Goal: Information Seeking & Learning: Learn about a topic

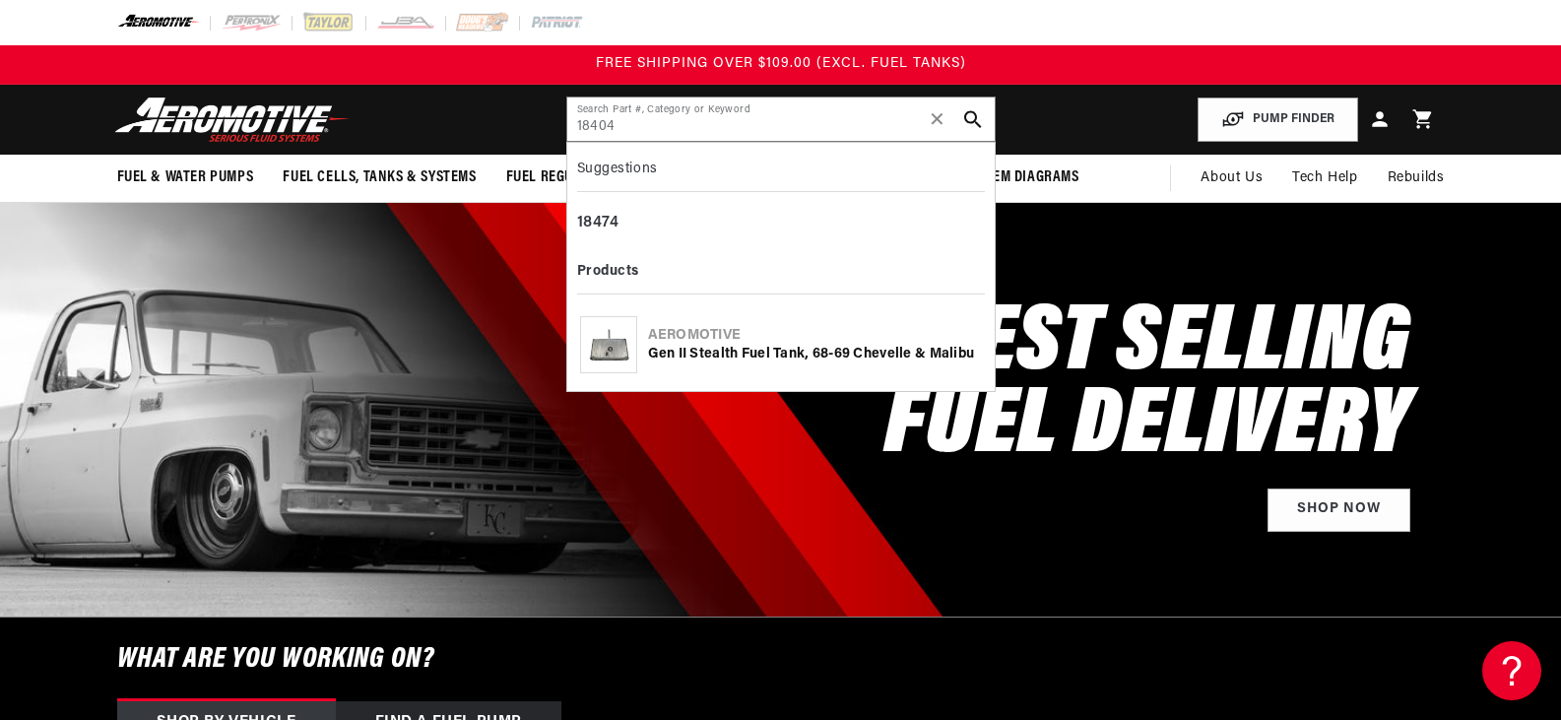
type input "18404"
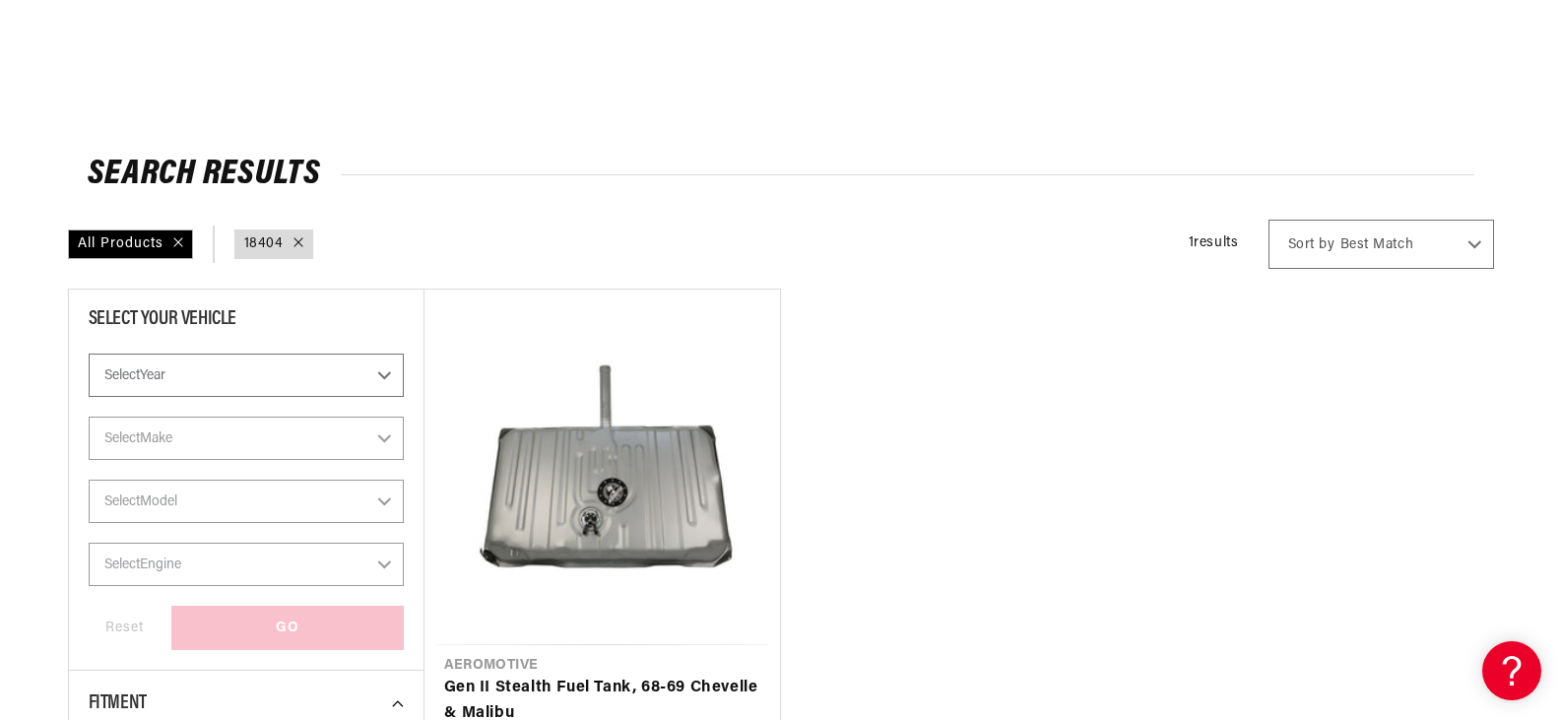
scroll to position [295, 0]
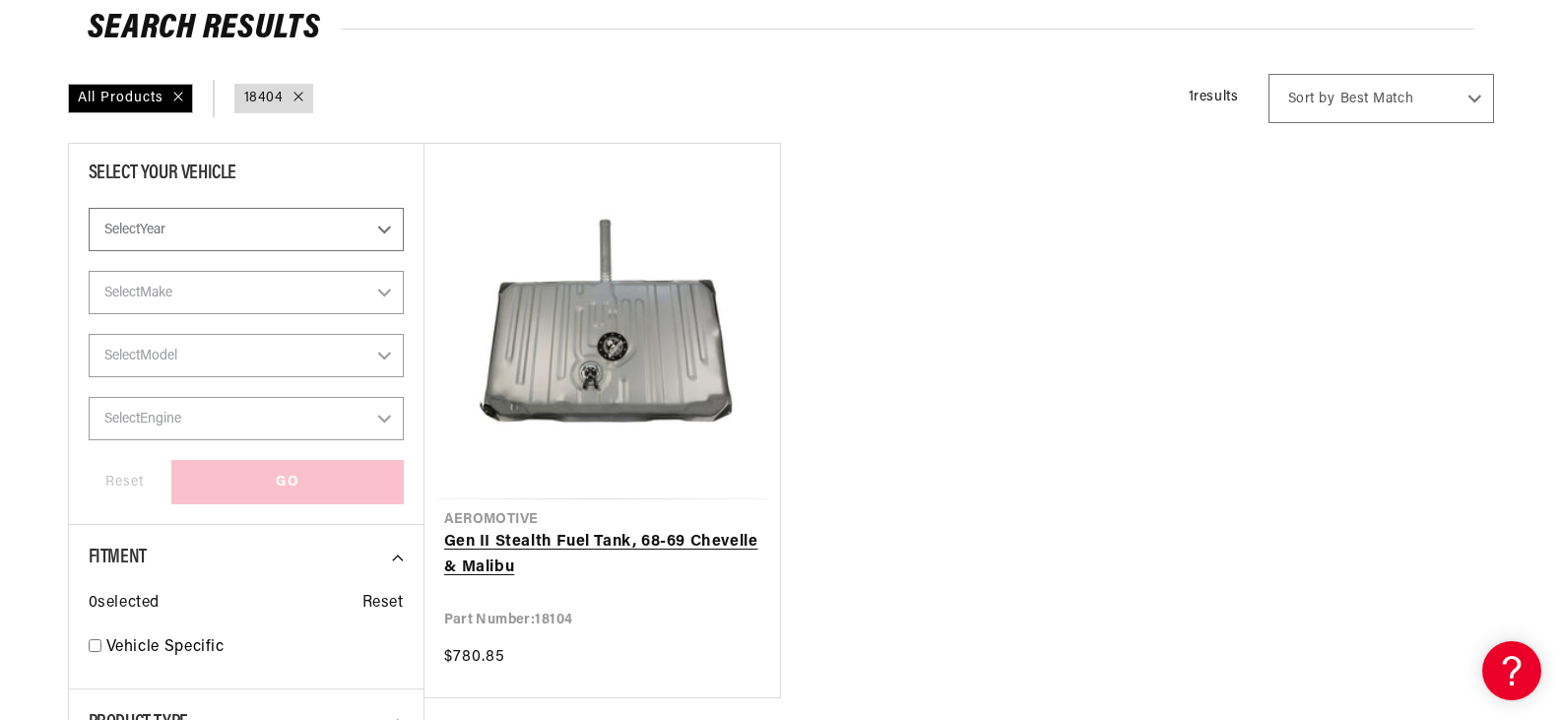
click at [660, 548] on link "Gen II Stealth Fuel Tank, 68-69 Chevelle & Malibu" at bounding box center [602, 555] width 316 height 50
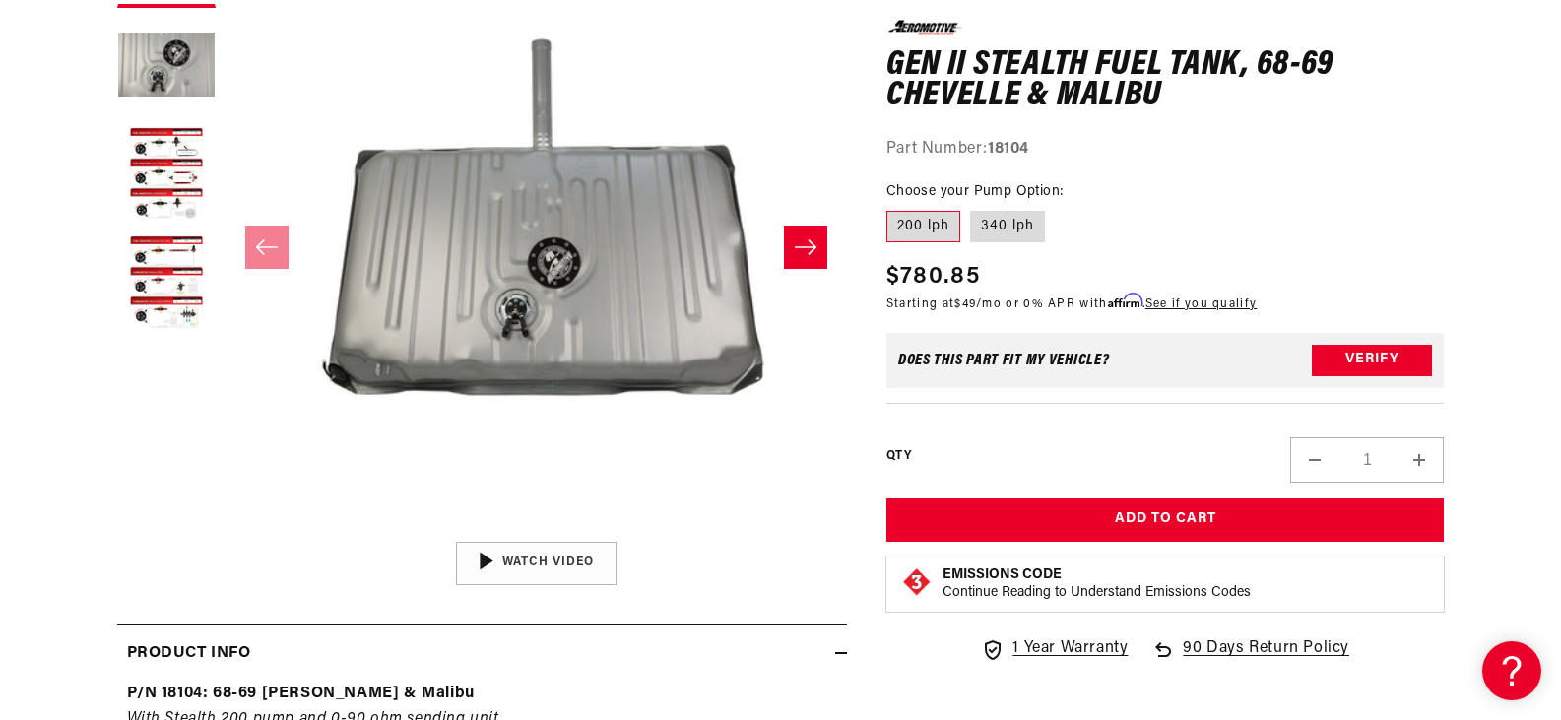
scroll to position [394, 0]
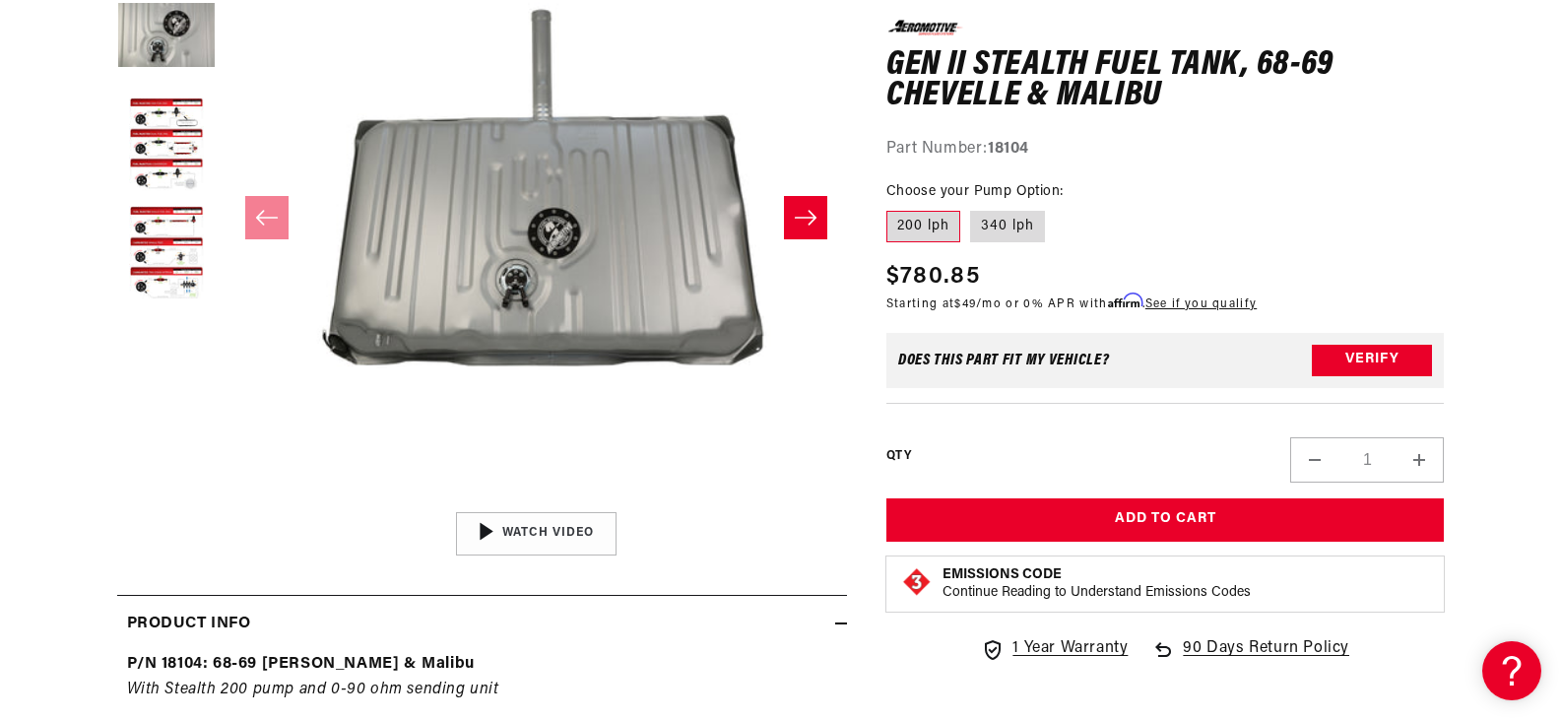
drag, startPoint x: 1017, startPoint y: 226, endPoint x: 1081, endPoint y: 215, distance: 64.9
click at [1015, 227] on label "340 lph" at bounding box center [1007, 227] width 75 height 32
click at [971, 208] on input "340 lph" at bounding box center [970, 207] width 1 height 1
radio input "true"
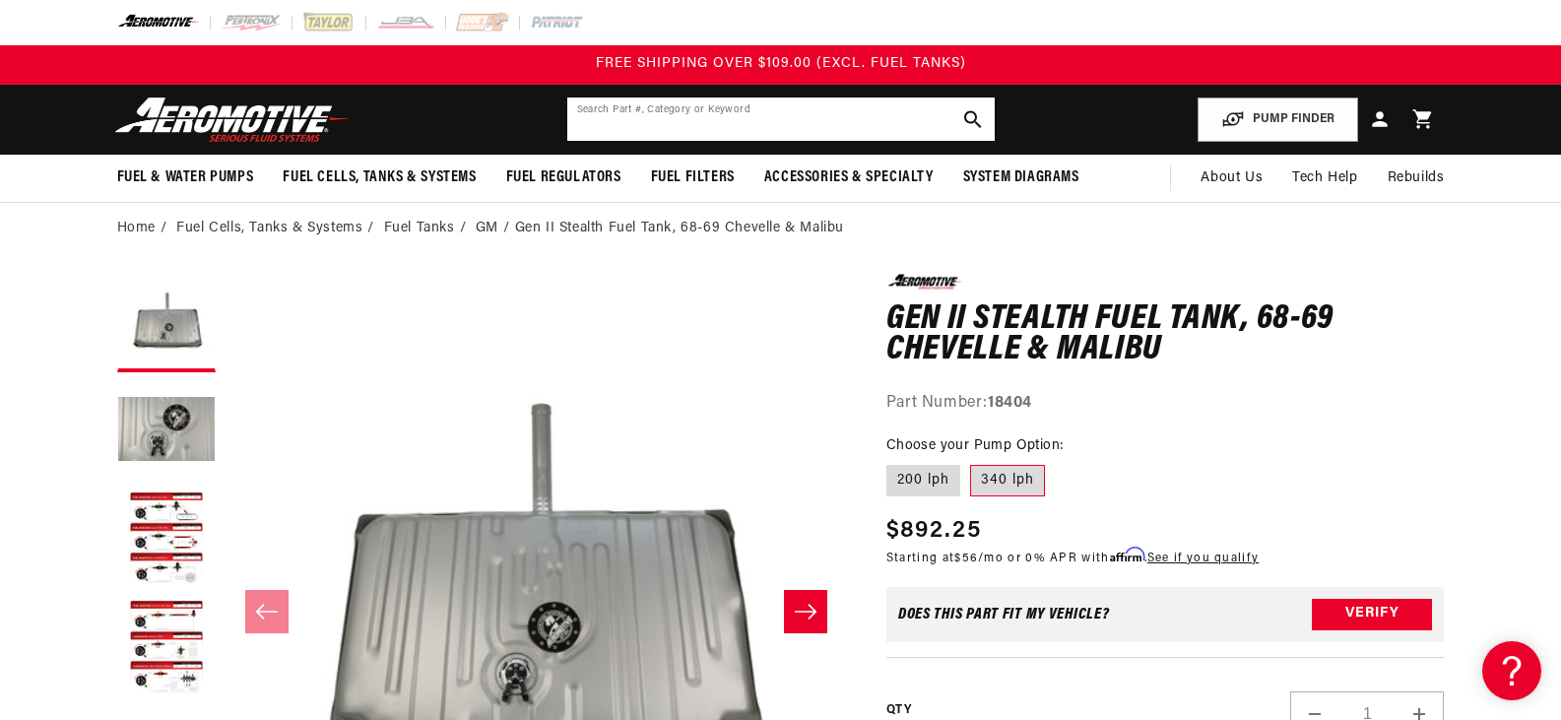
click at [837, 123] on input "text" at bounding box center [780, 118] width 427 height 43
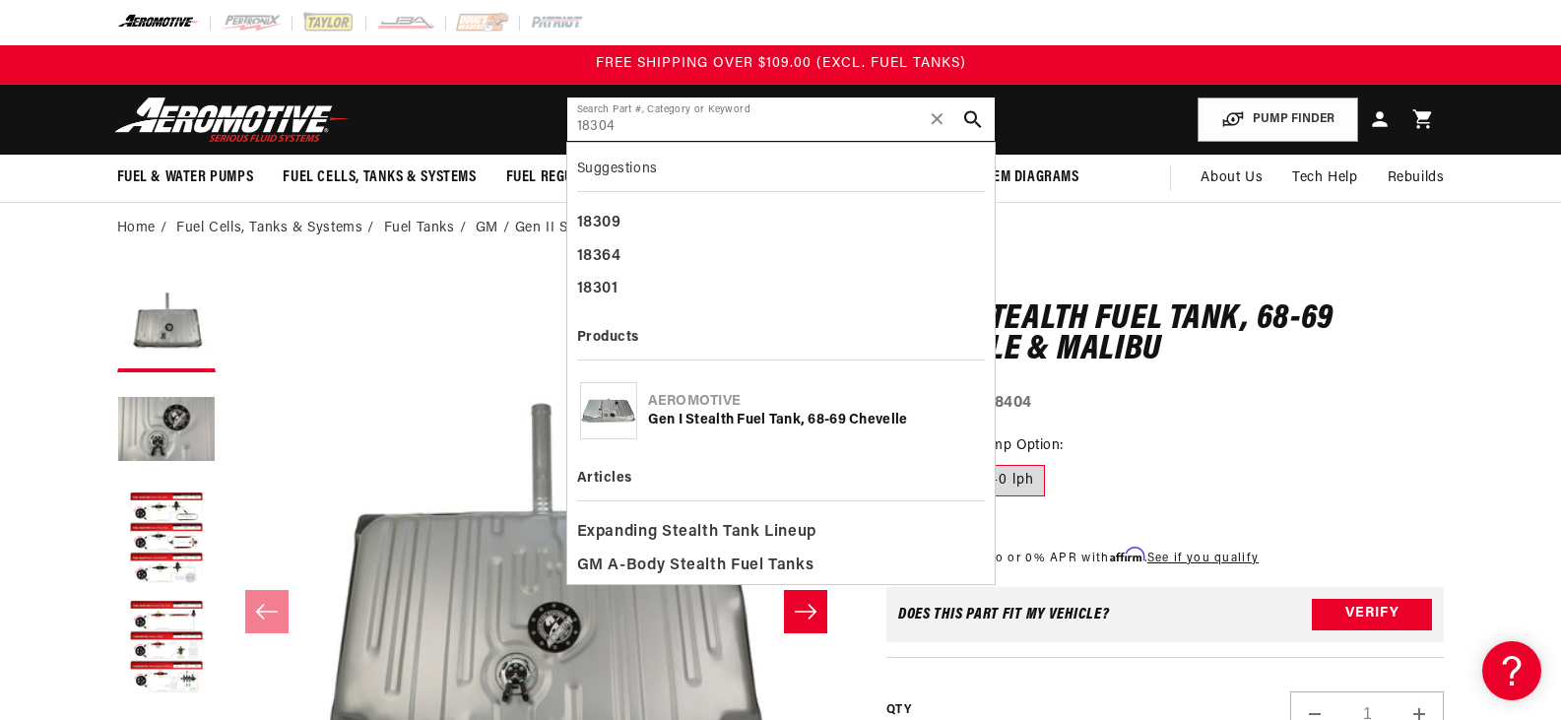
type input "18304"
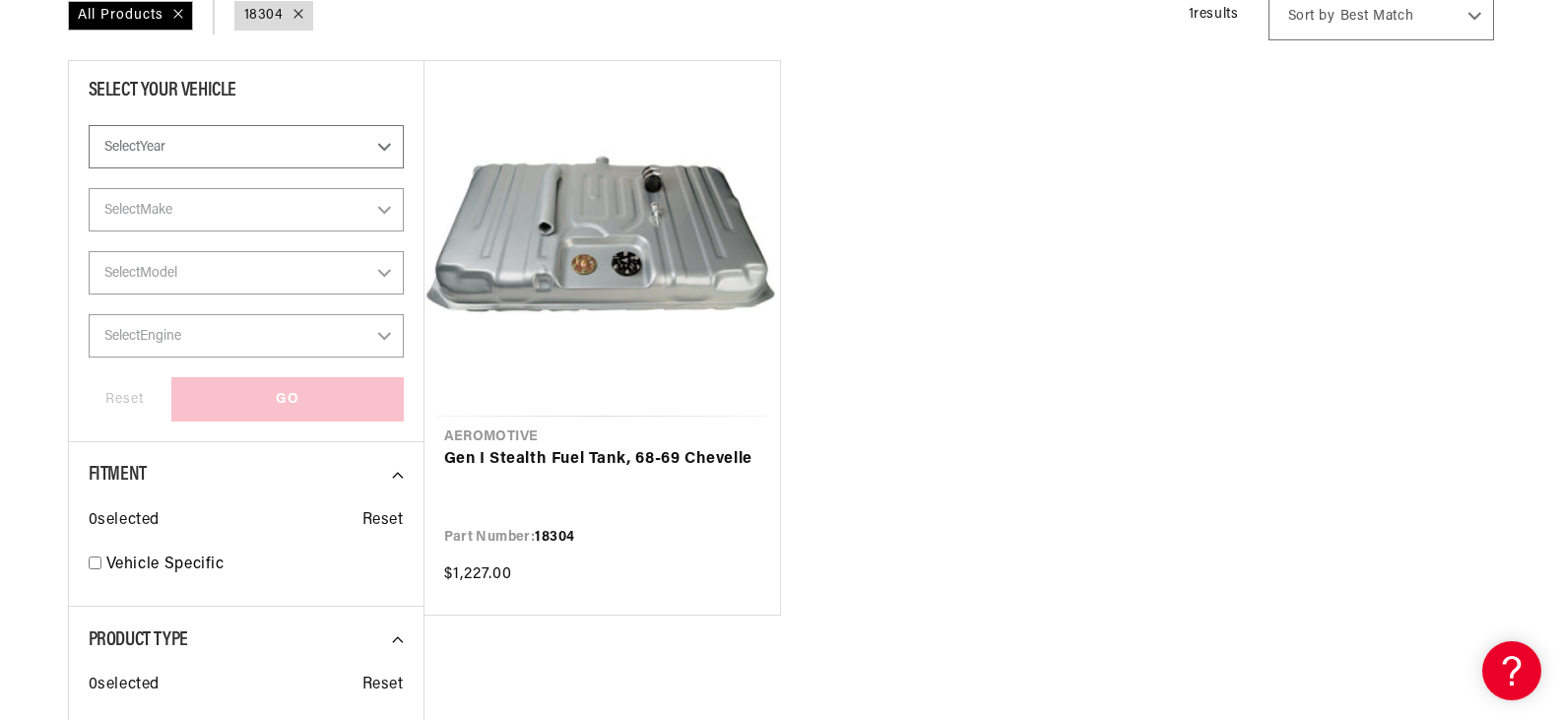
scroll to position [394, 0]
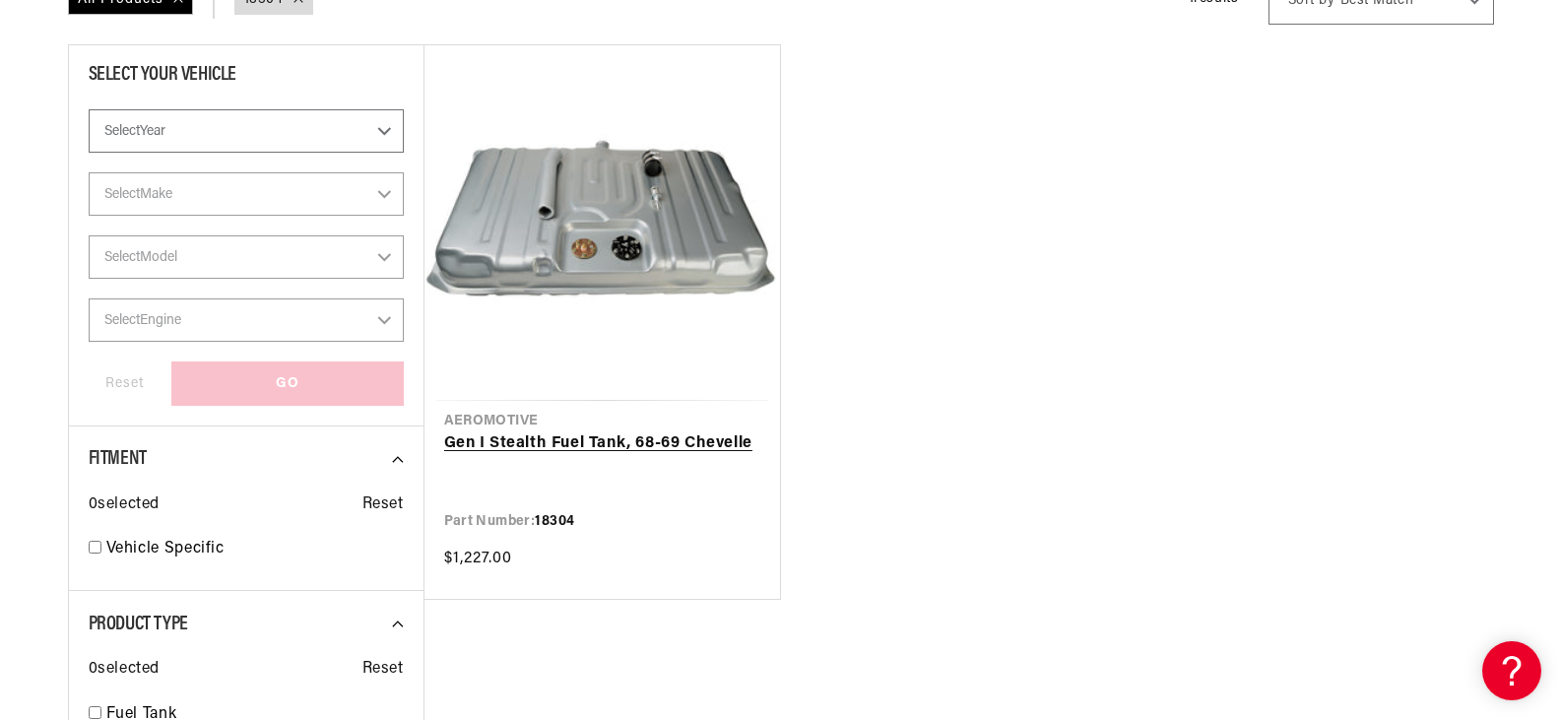
click at [692, 437] on link "Gen I Stealth Fuel Tank, 68-69 Chevelle" at bounding box center [602, 444] width 316 height 26
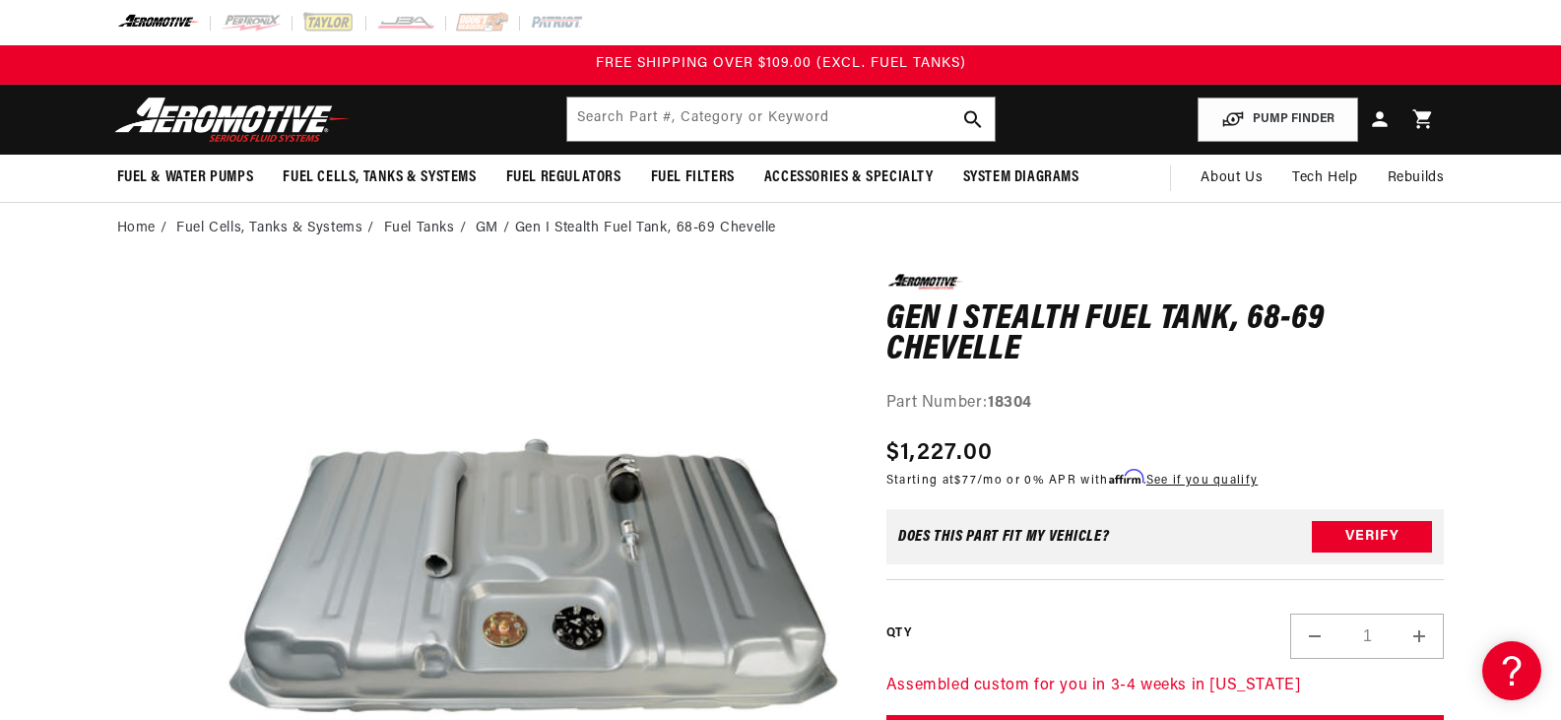
click at [1407, 362] on h1 "Gen I Stealth Fuel Tank, 68-69 Chevelle" at bounding box center [1165, 335] width 558 height 62
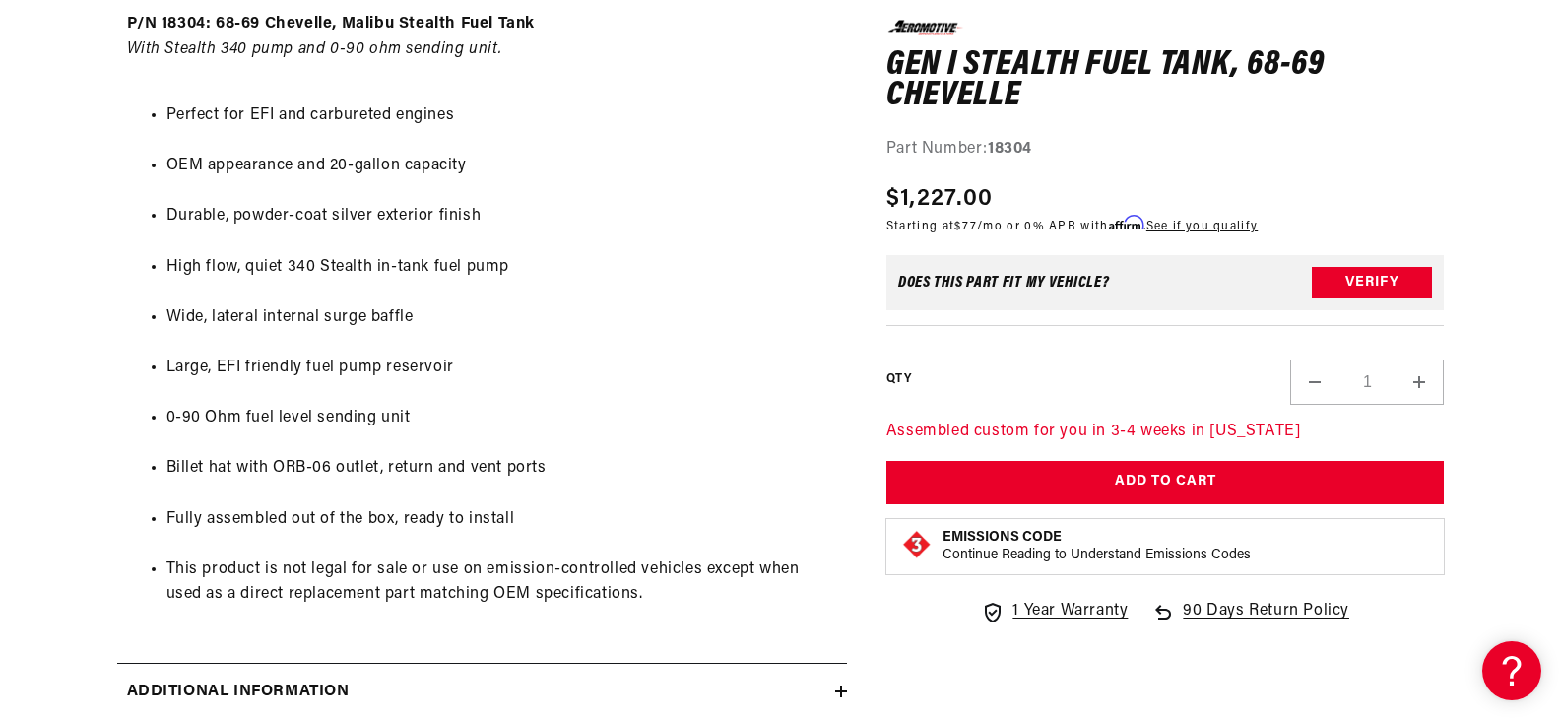
scroll to position [1379, 0]
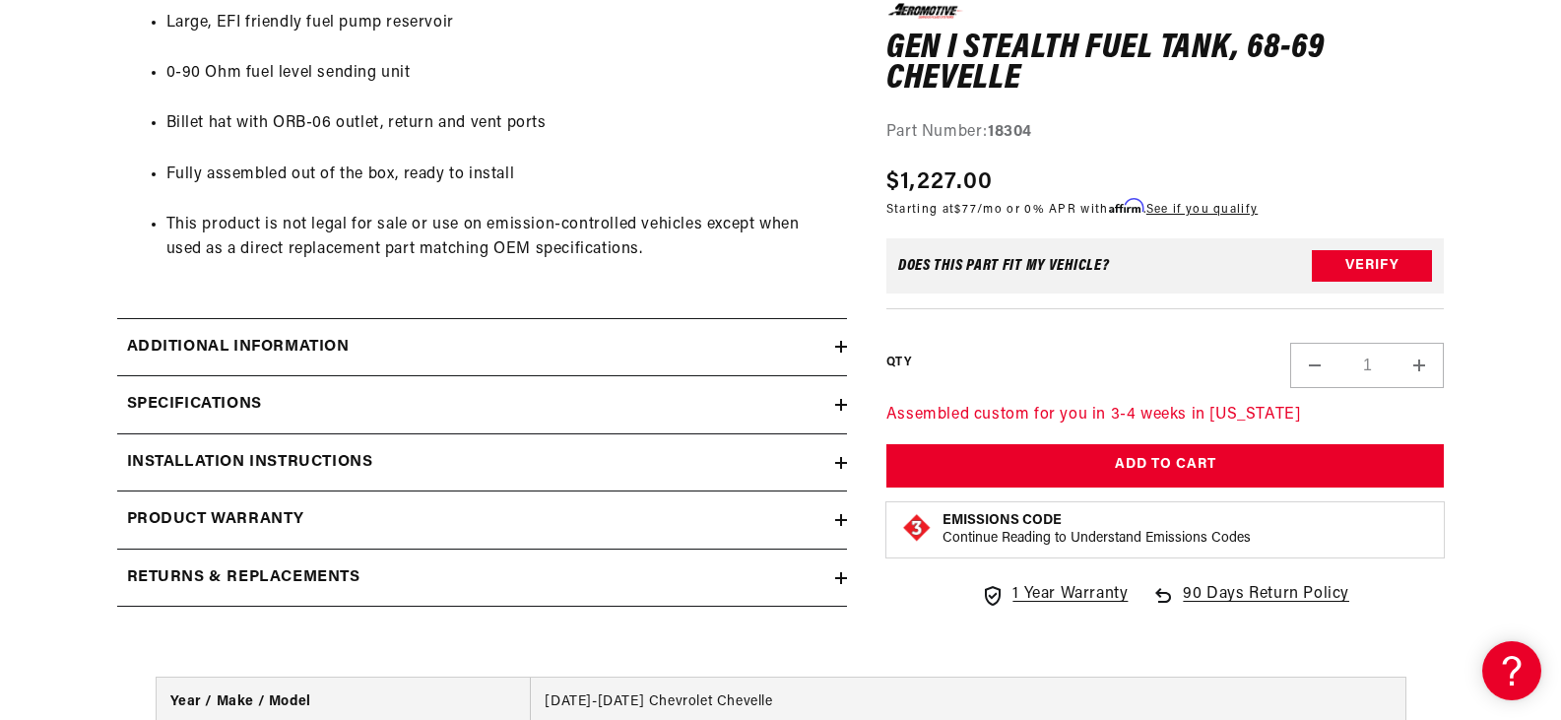
click at [410, 406] on div "Specifications" at bounding box center [476, 405] width 718 height 26
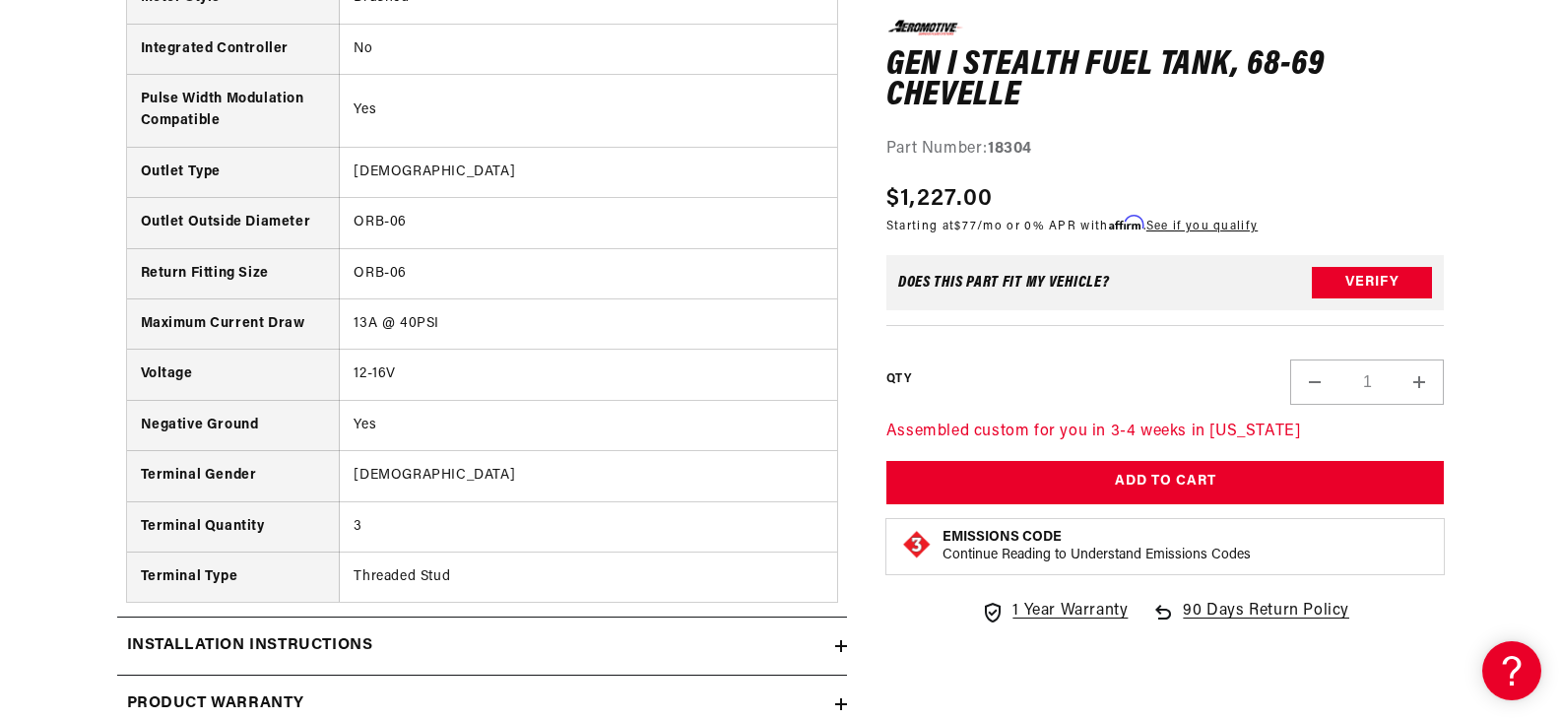
scroll to position [3151, 0]
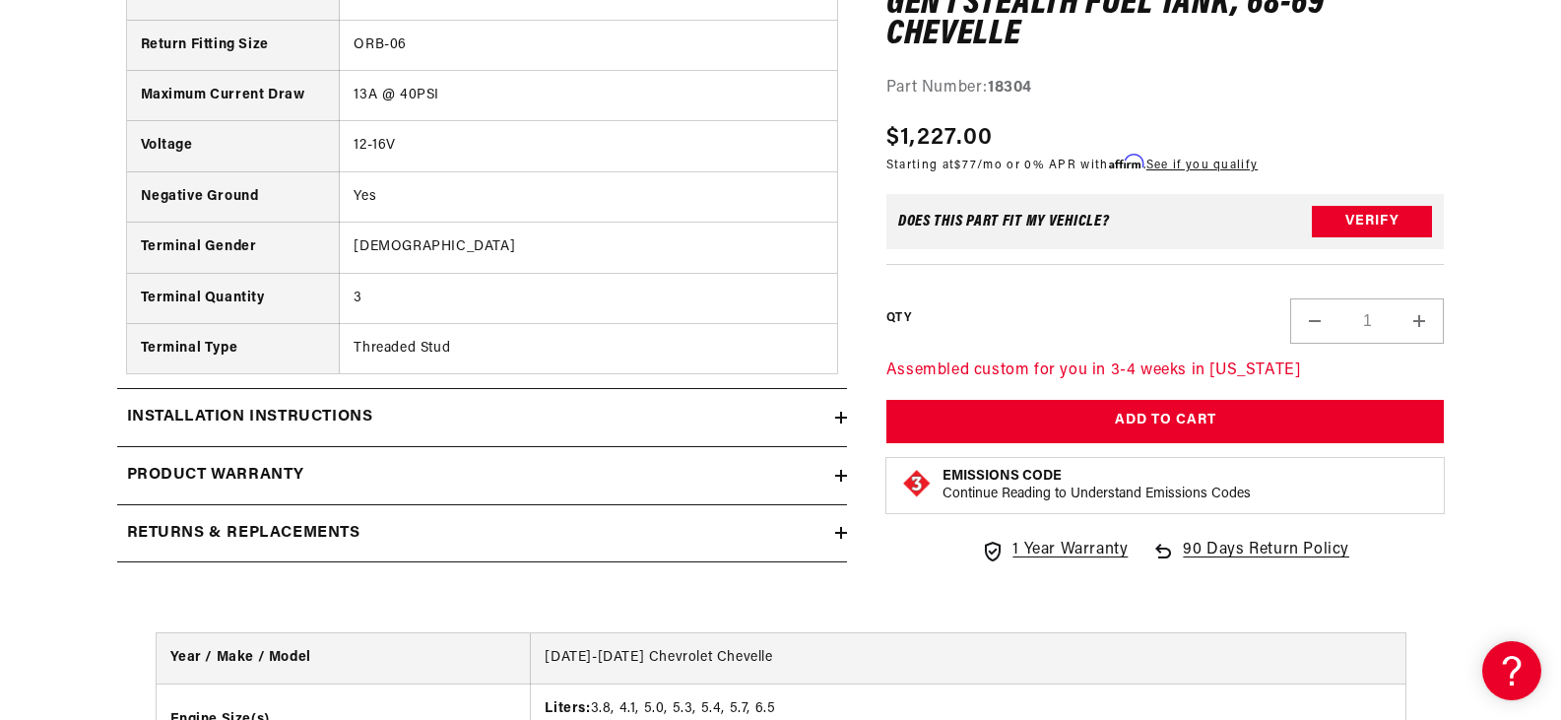
click at [417, 418] on div "Installation Instructions" at bounding box center [476, 418] width 718 height 26
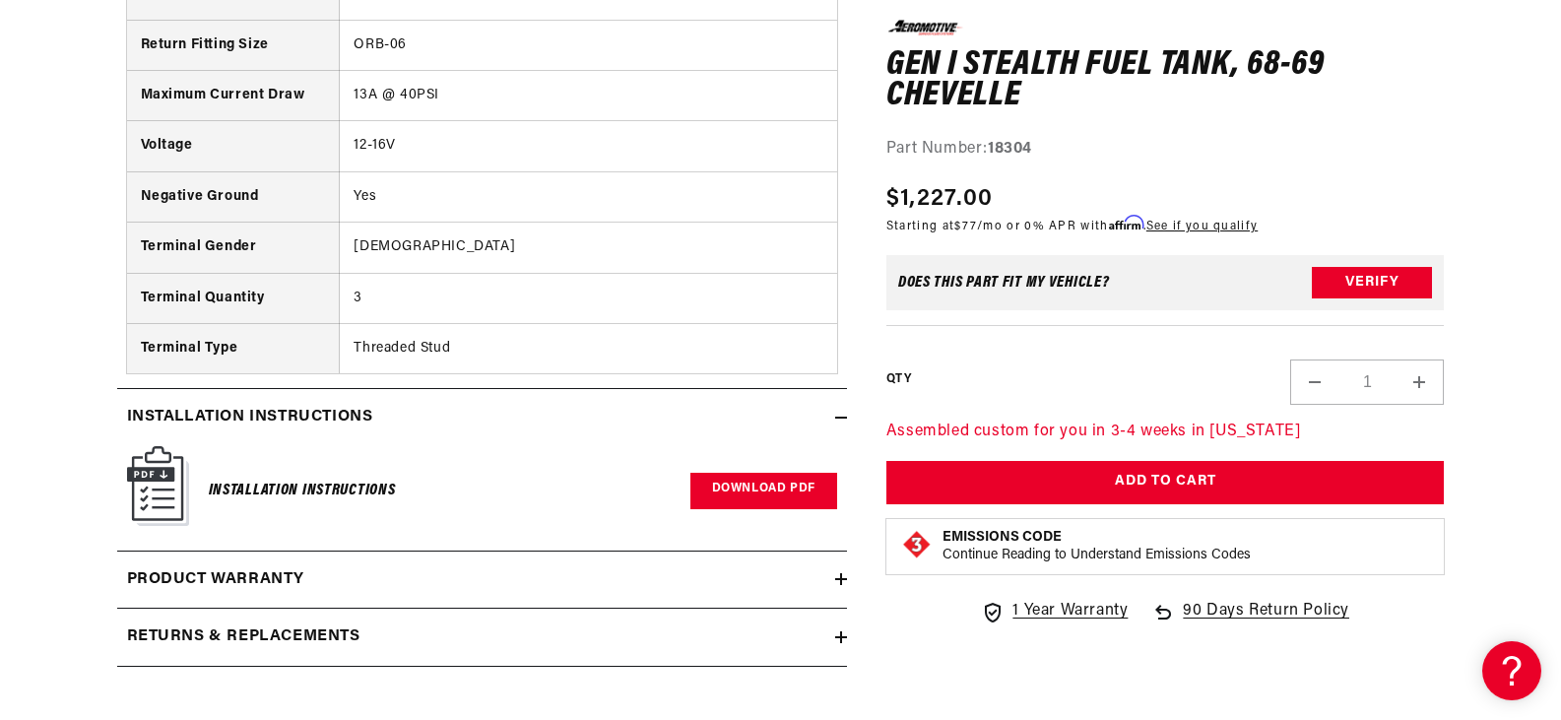
click at [755, 478] on link "Download PDF" at bounding box center [763, 491] width 147 height 36
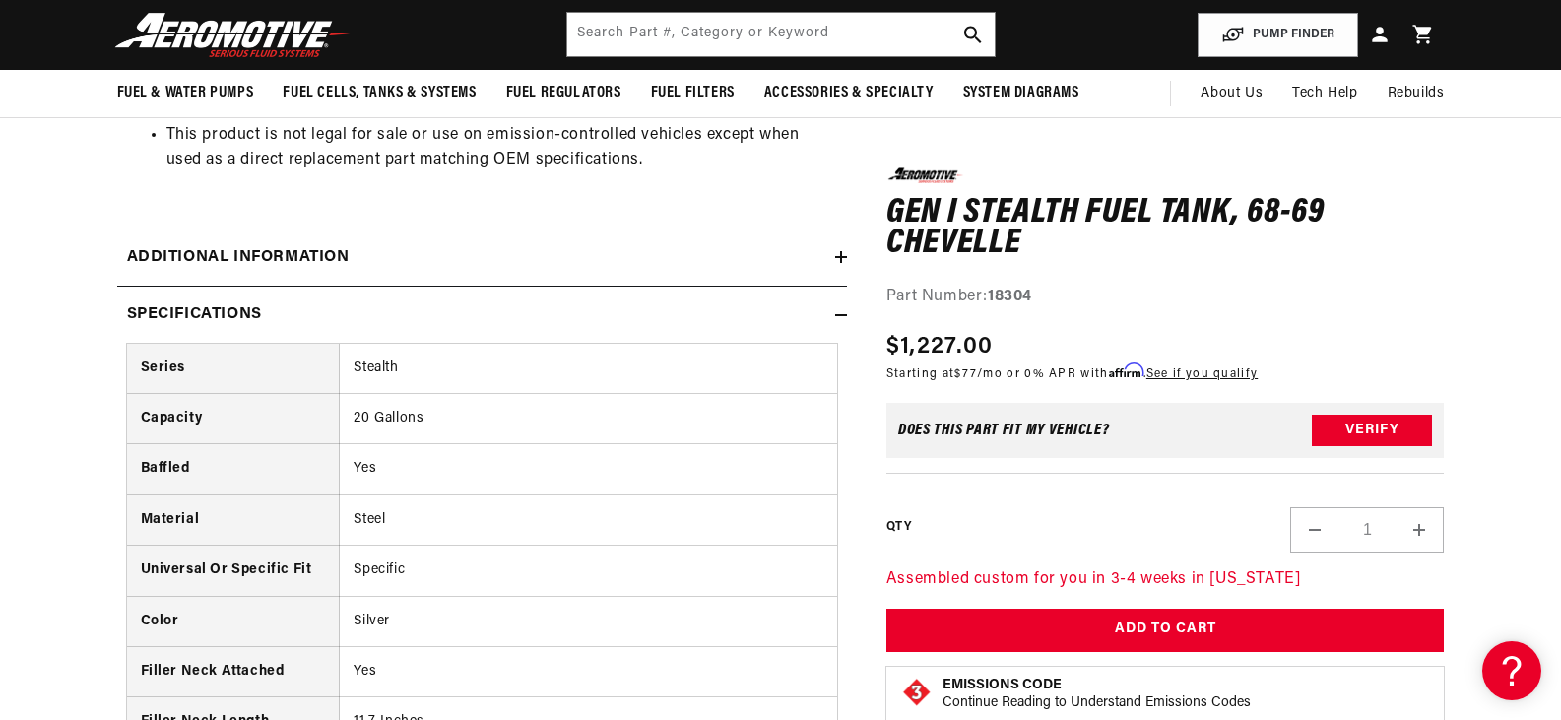
scroll to position [1280, 0]
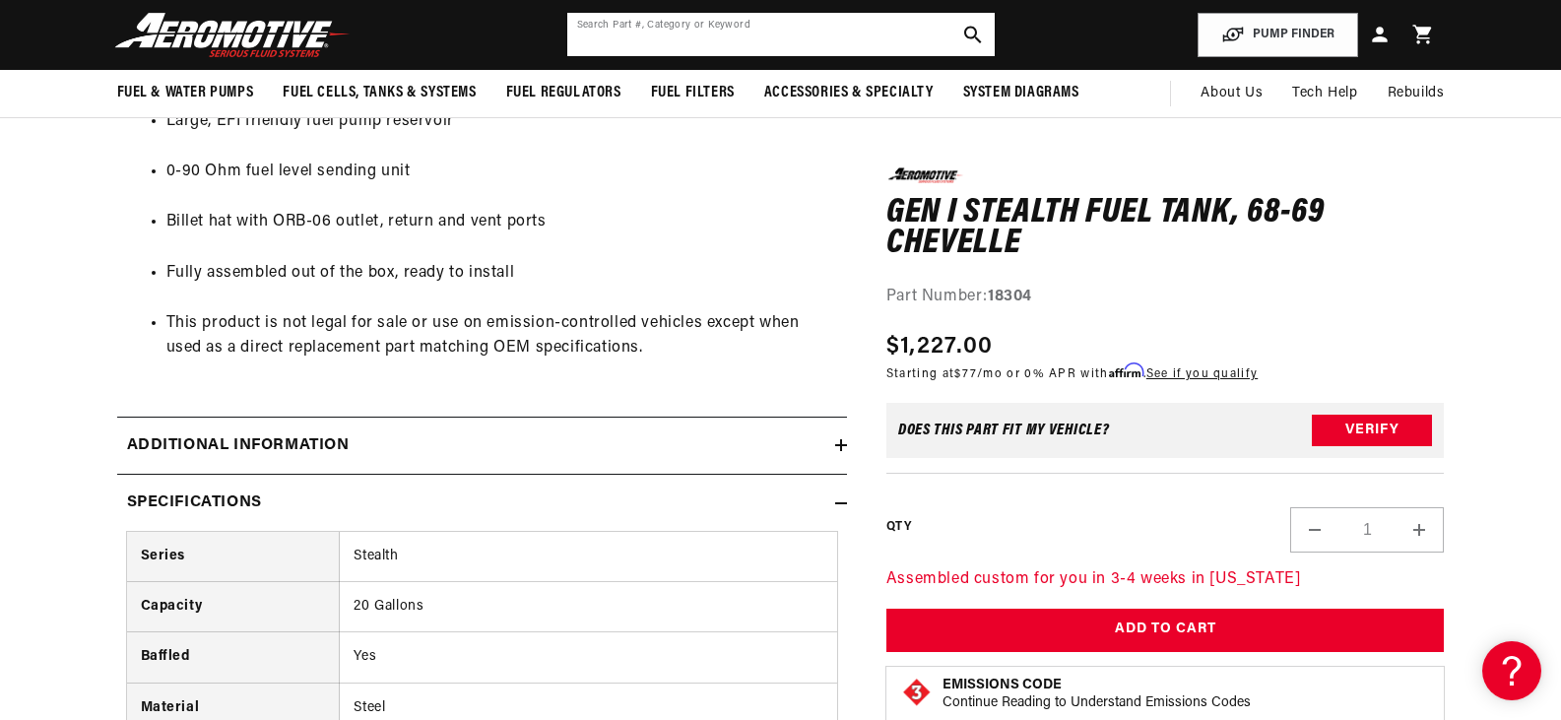
click at [684, 30] on input "text" at bounding box center [780, 34] width 427 height 43
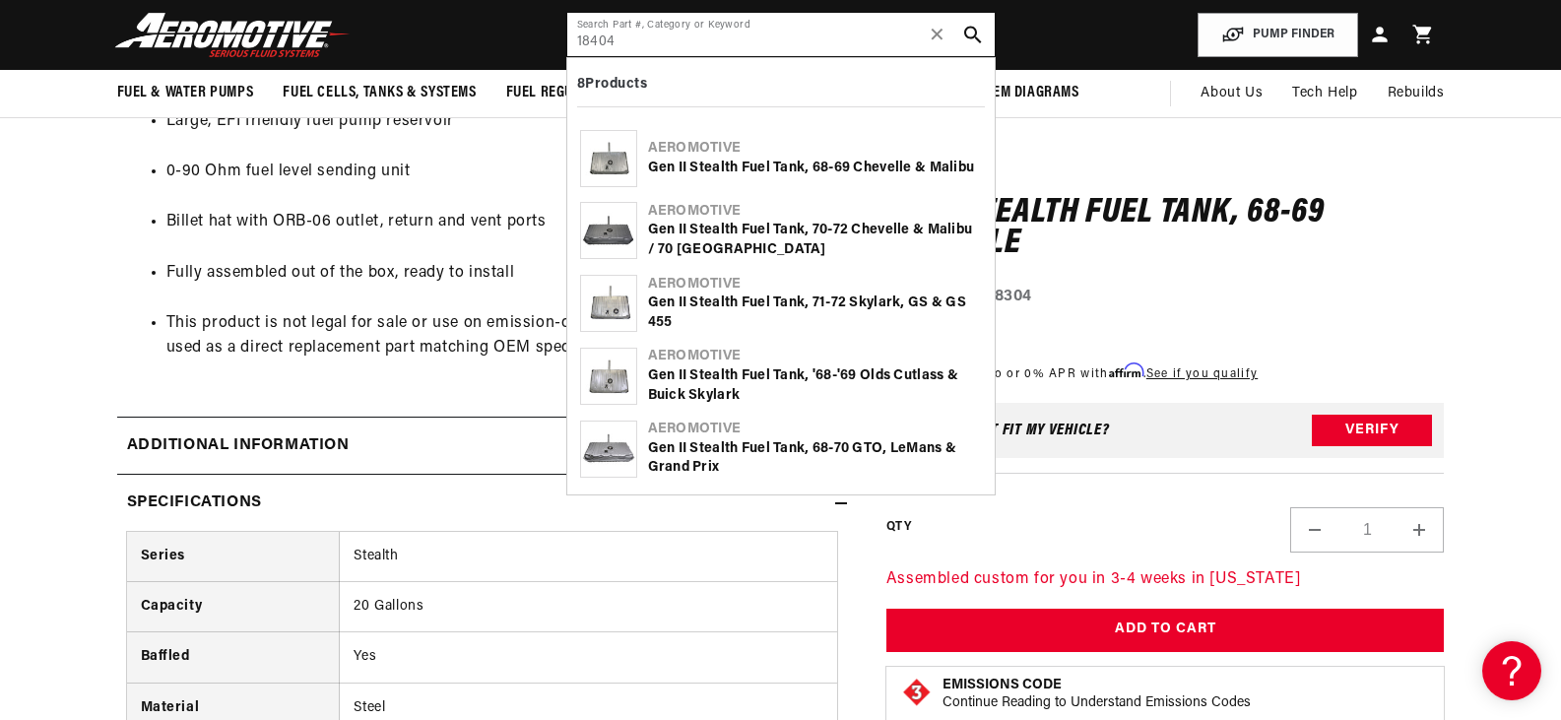
type input "18404"
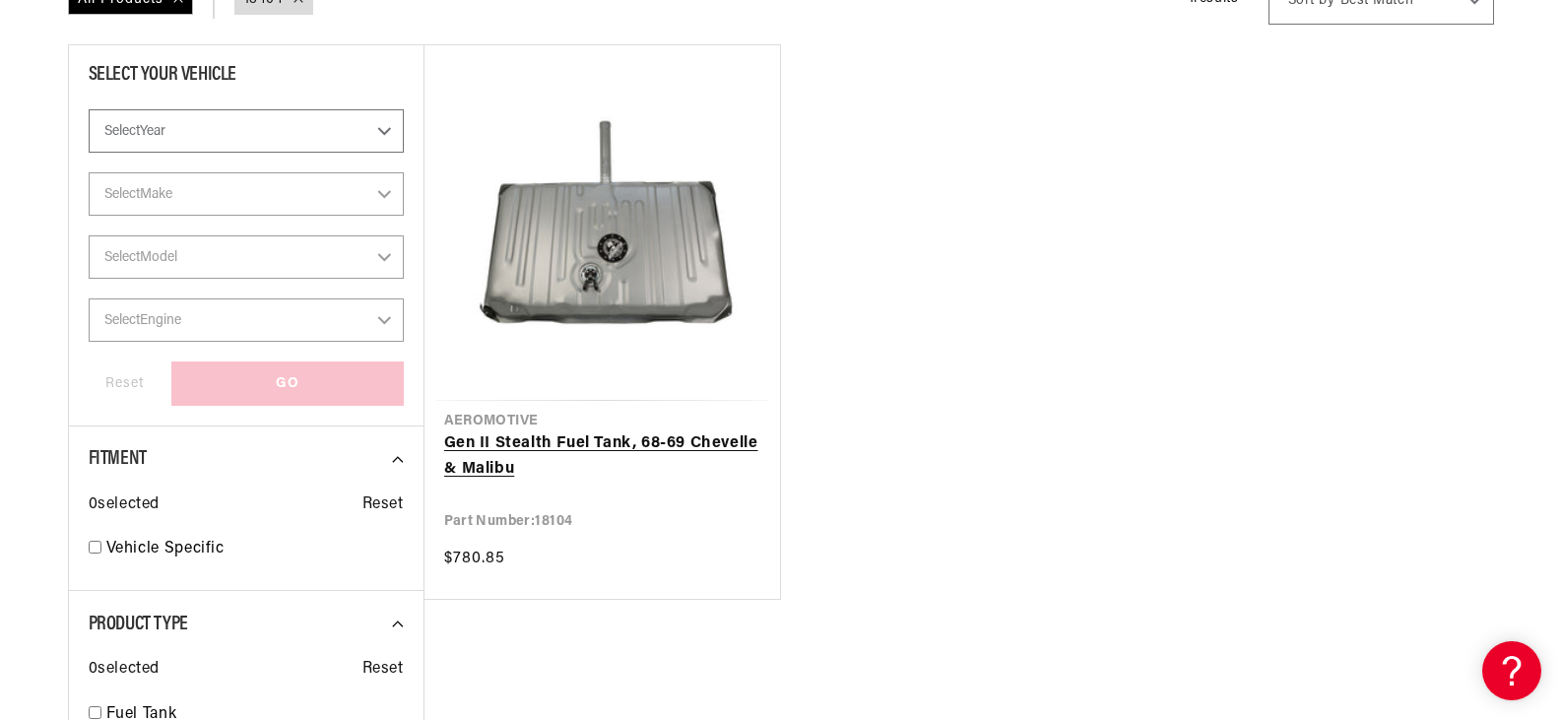
click at [598, 438] on link "Gen II Stealth Fuel Tank, 68-69 Chevelle & Malibu" at bounding box center [602, 456] width 316 height 50
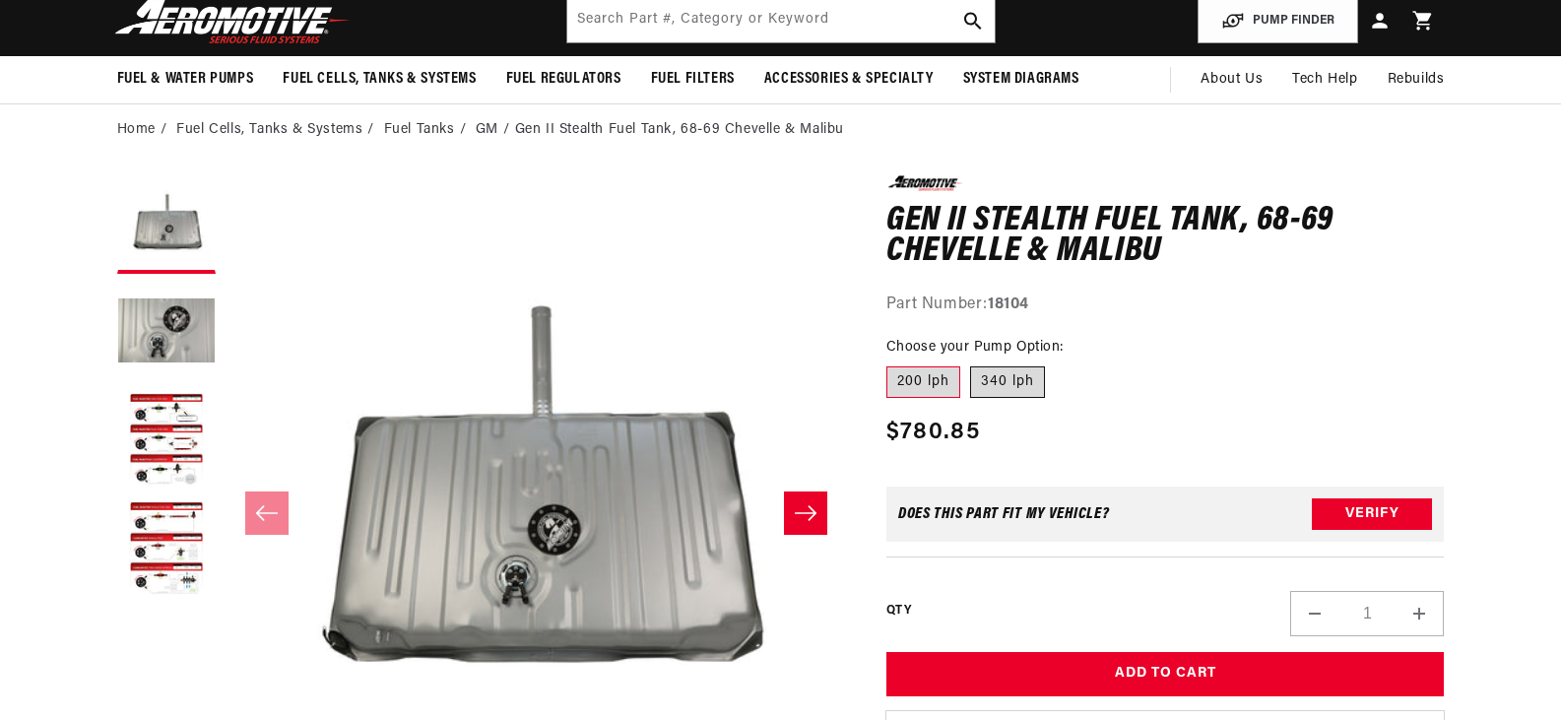
click at [1034, 377] on label "340 lph" at bounding box center [1007, 382] width 75 height 32
click at [971, 363] on input "340 lph" at bounding box center [970, 362] width 1 height 1
radio input "true"
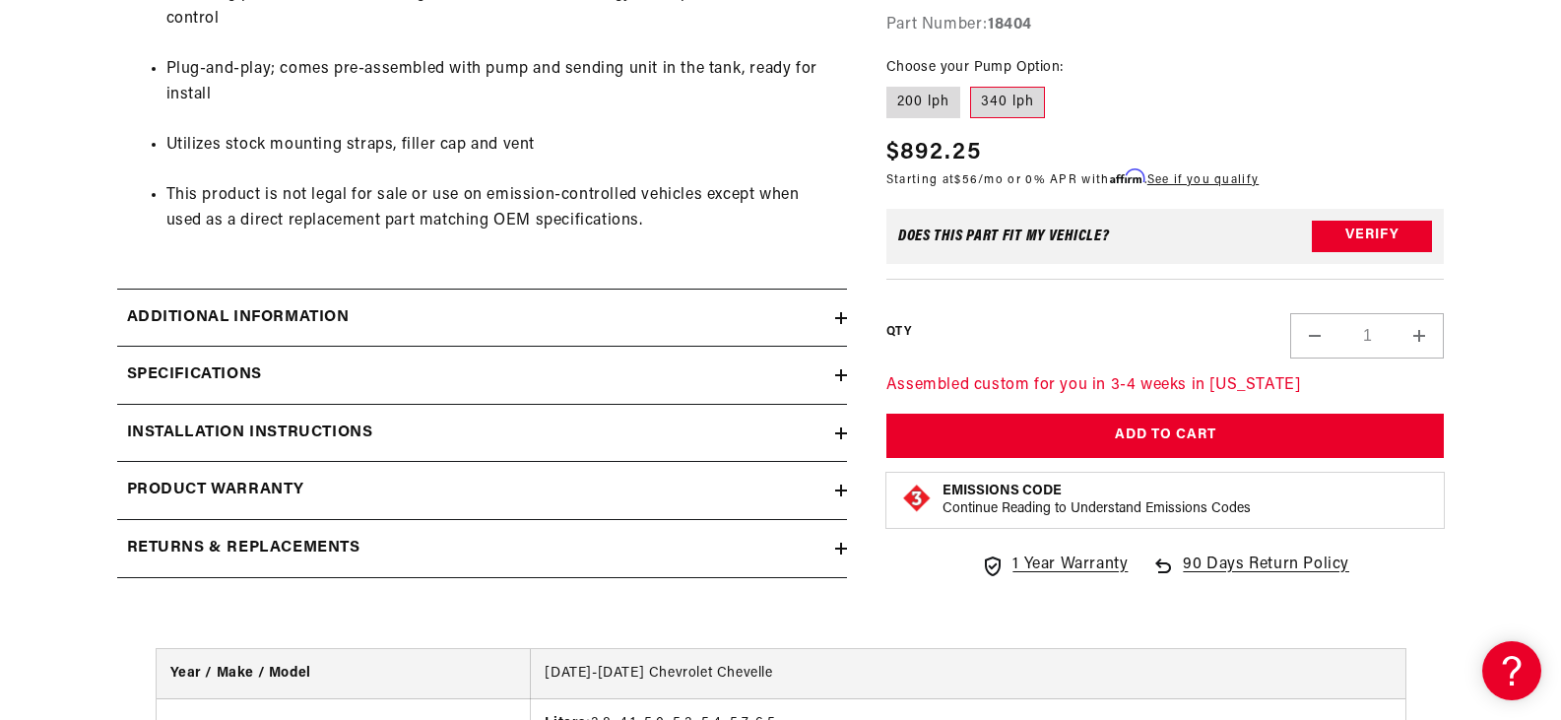
scroll to position [1674, 0]
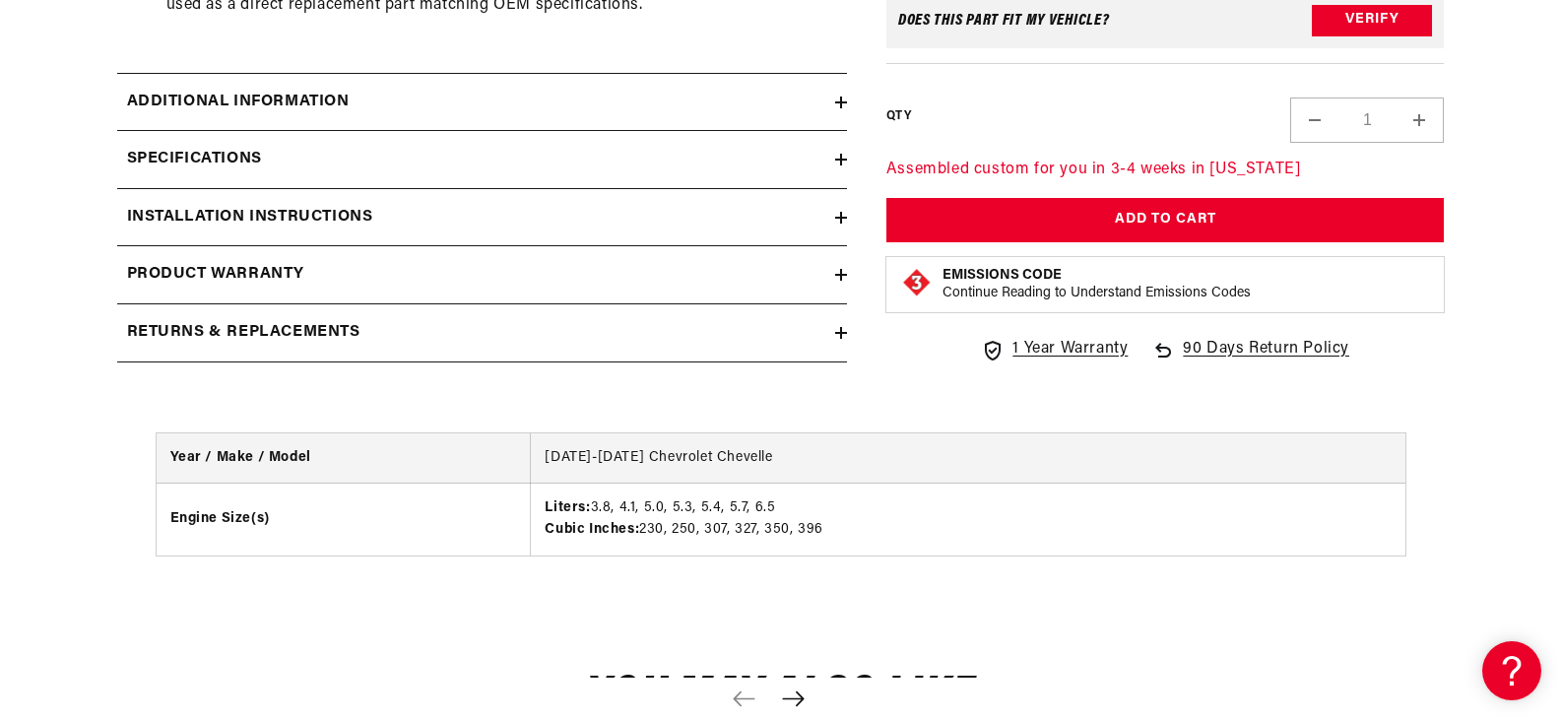
click at [483, 206] on div "Installation Instructions" at bounding box center [476, 218] width 718 height 26
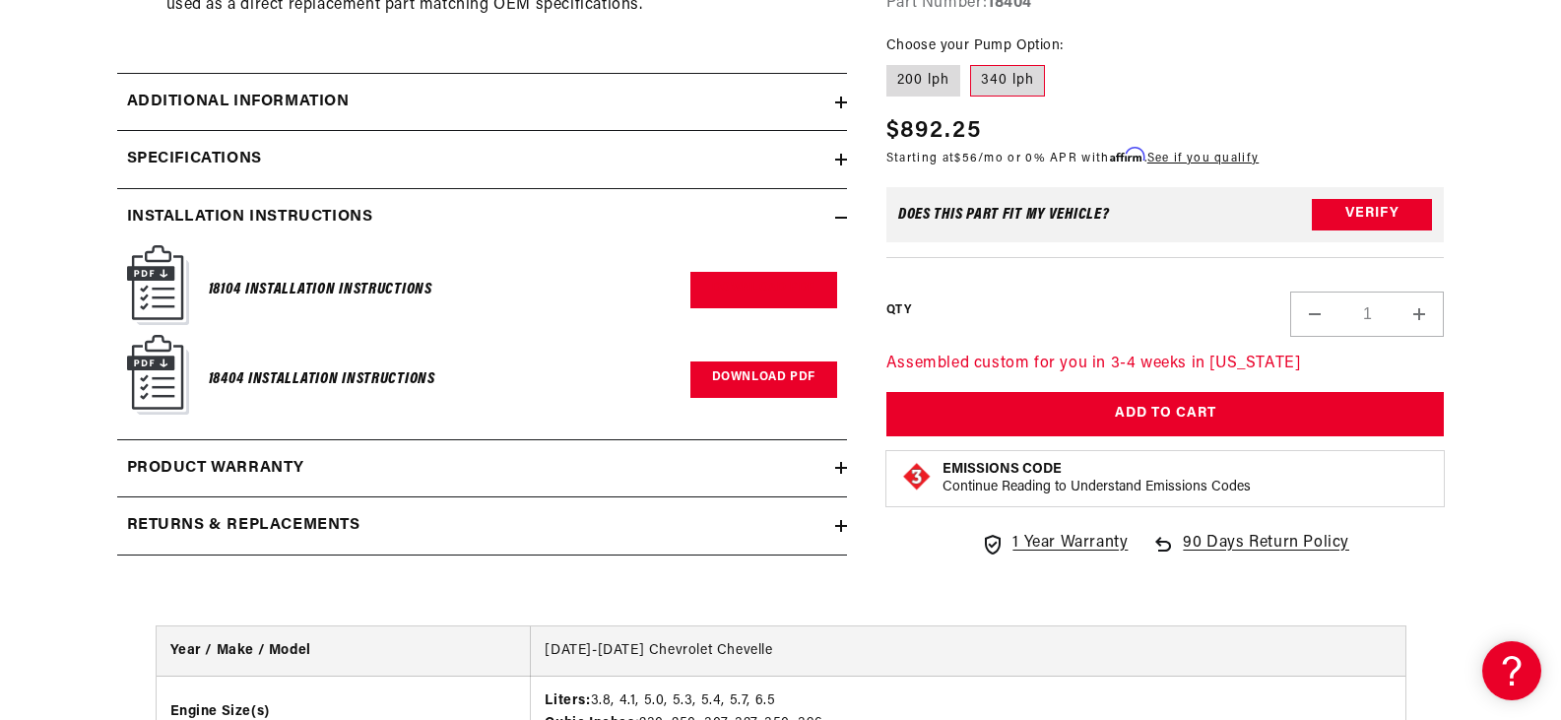
click at [759, 370] on link "Download PDF" at bounding box center [763, 379] width 147 height 36
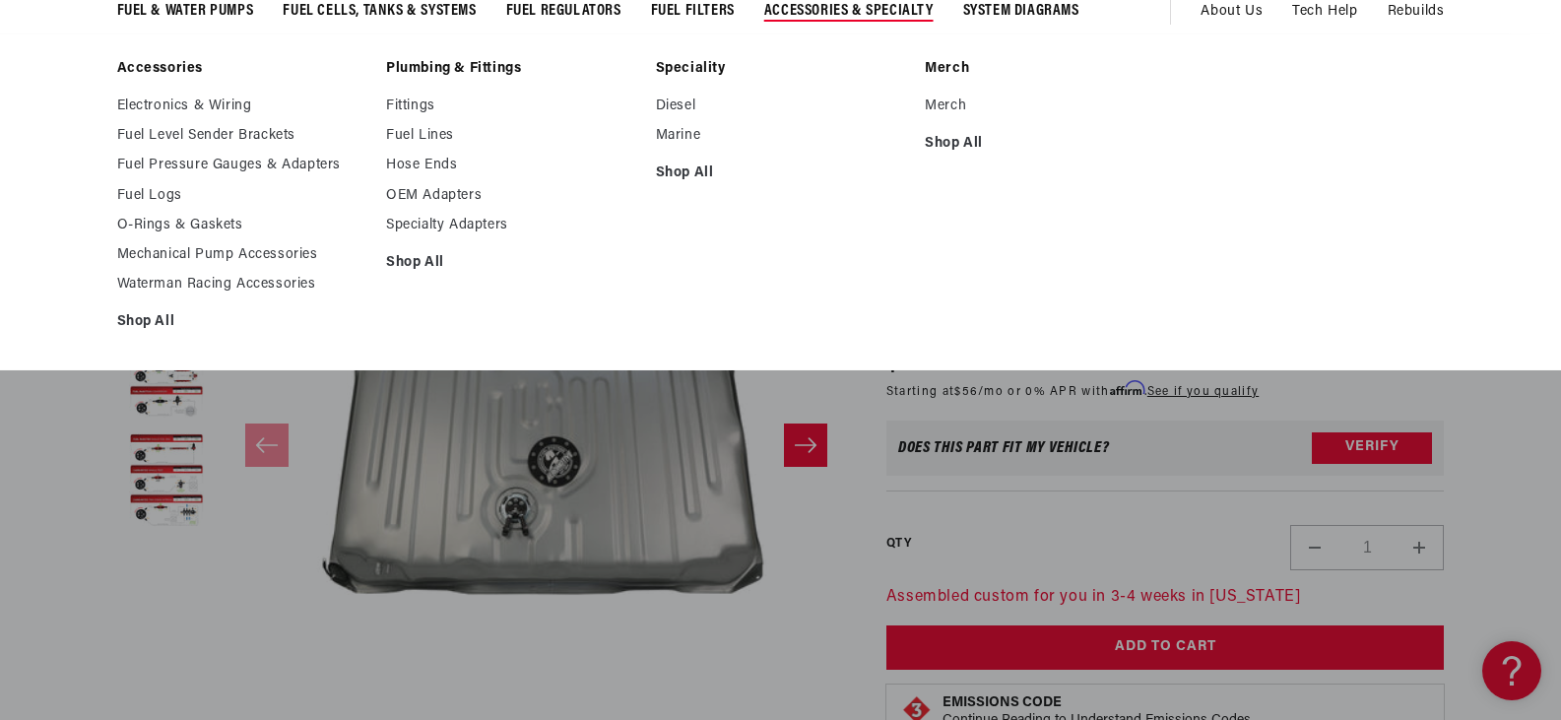
scroll to position [197, 0]
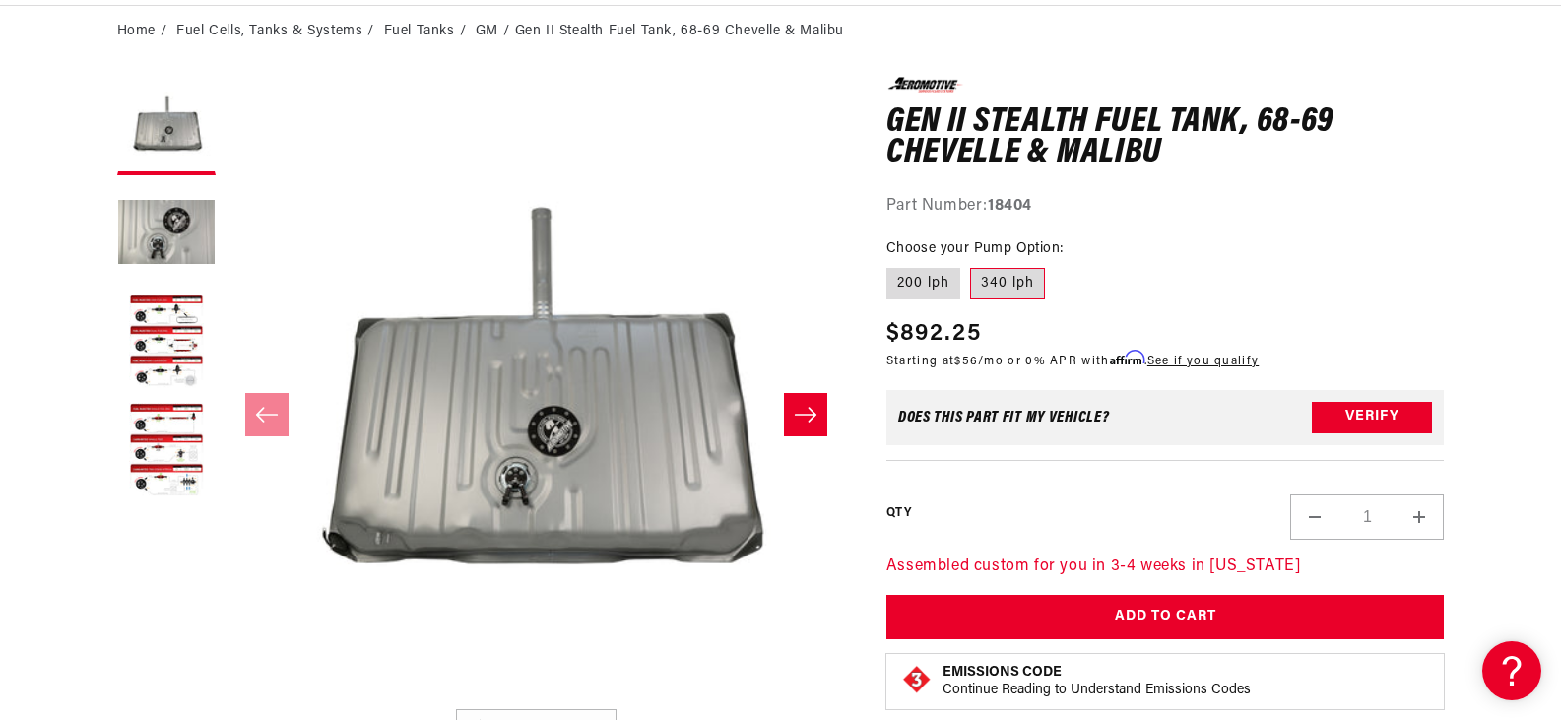
click at [1224, 203] on div "Part Number: 18404" at bounding box center [1165, 207] width 558 height 26
click at [1222, 203] on div "Part Number: 18404" at bounding box center [1165, 207] width 558 height 26
click at [226, 699] on button "Open media 1 in modal" at bounding box center [226, 699] width 0 height 0
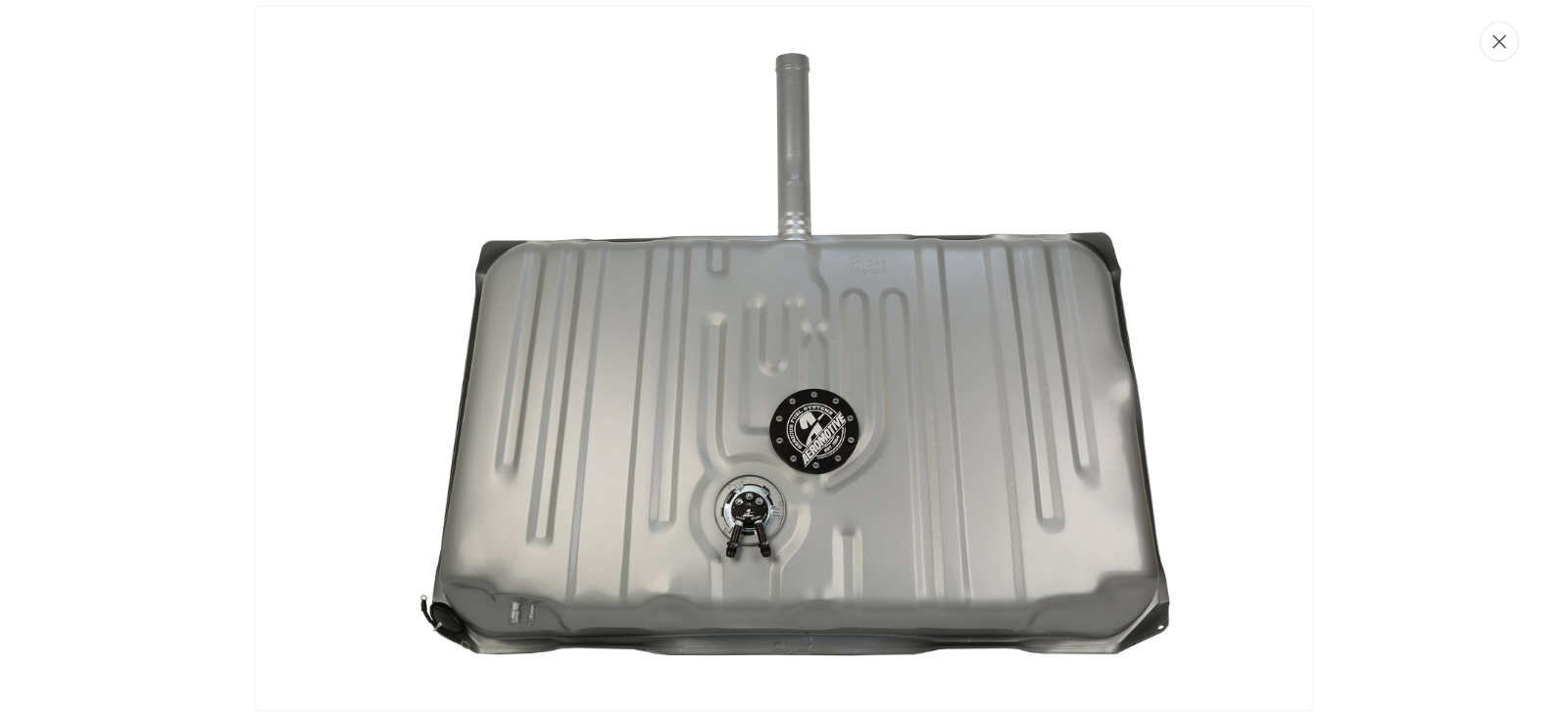
click at [1483, 40] on button "Close" at bounding box center [1498, 42] width 39 height 40
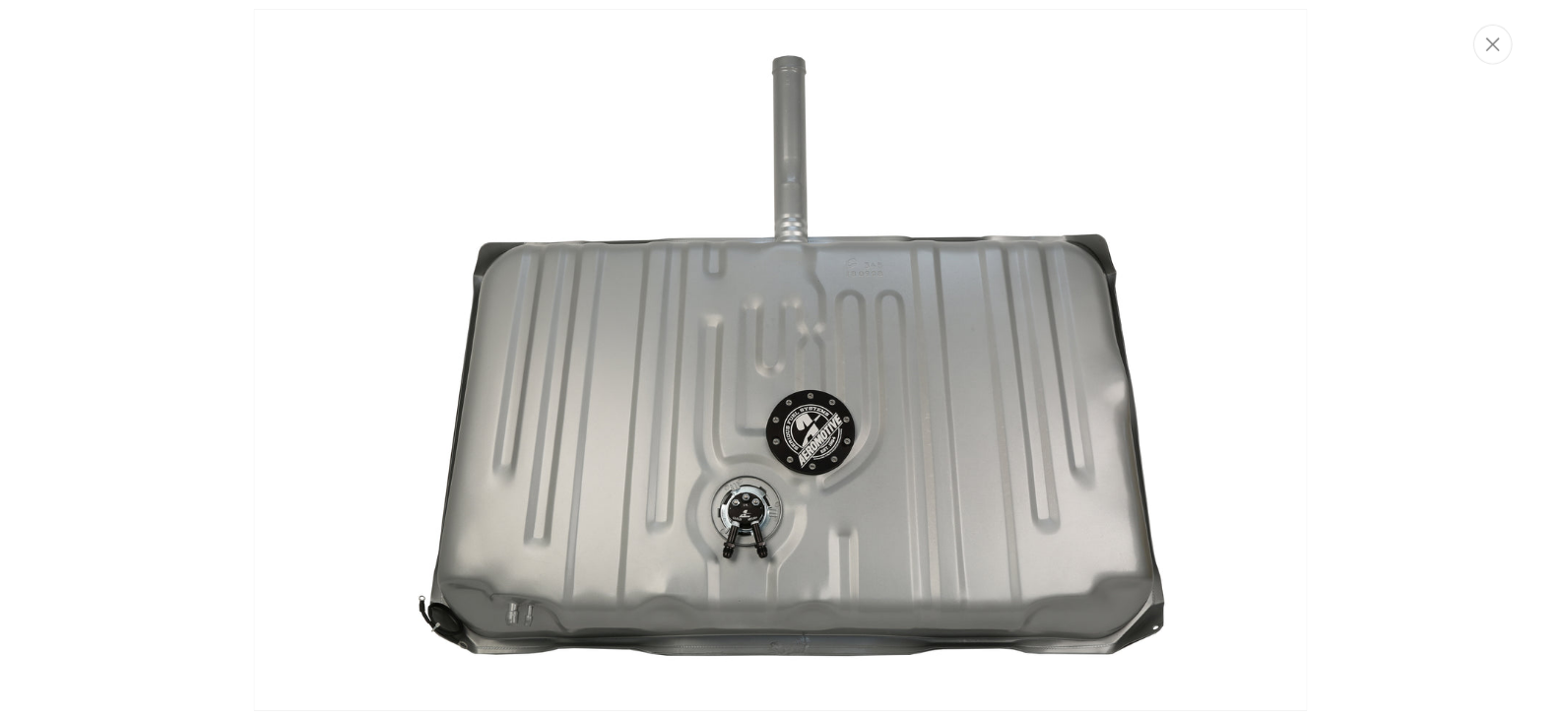
scroll to position [1, 0]
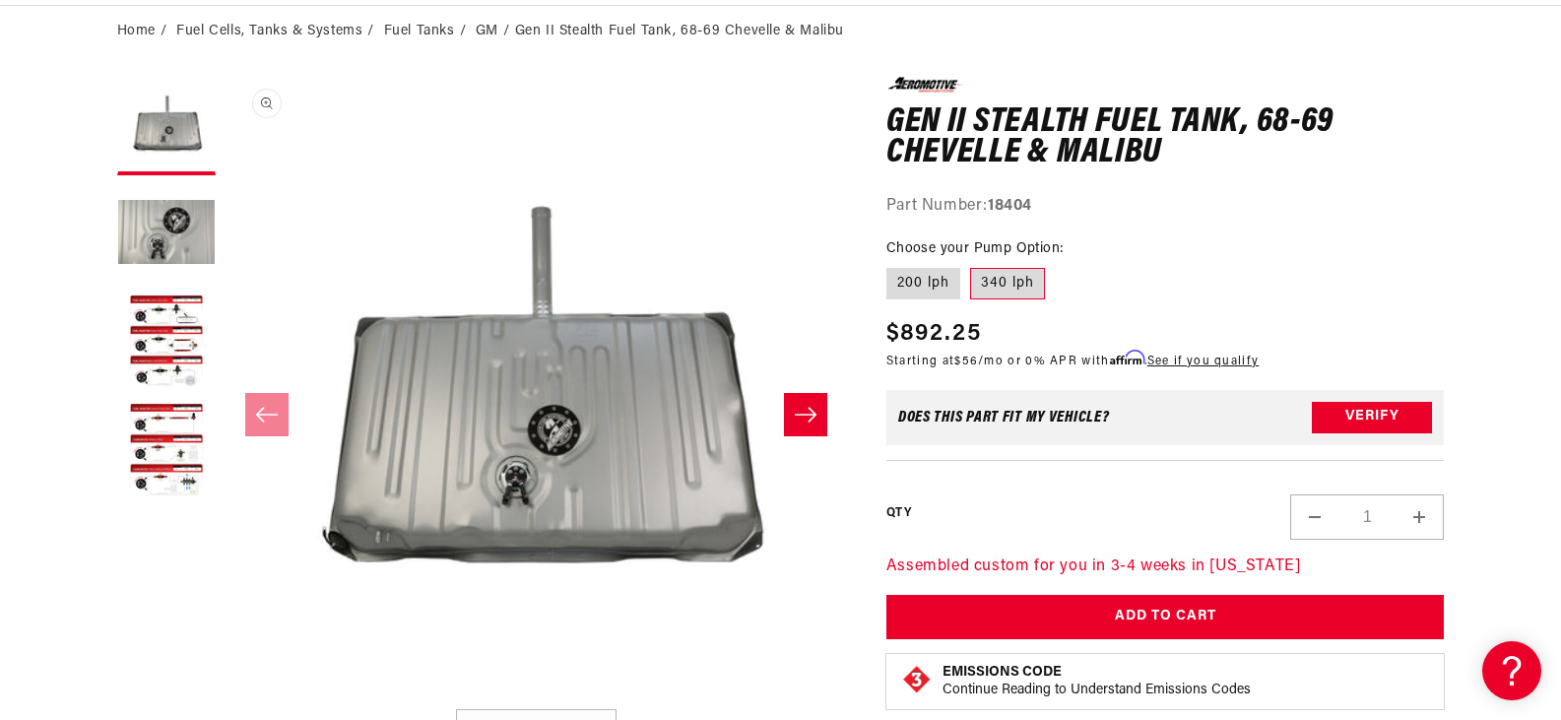
click at [226, 698] on button "Open media 1 in modal" at bounding box center [226, 698] width 0 height 0
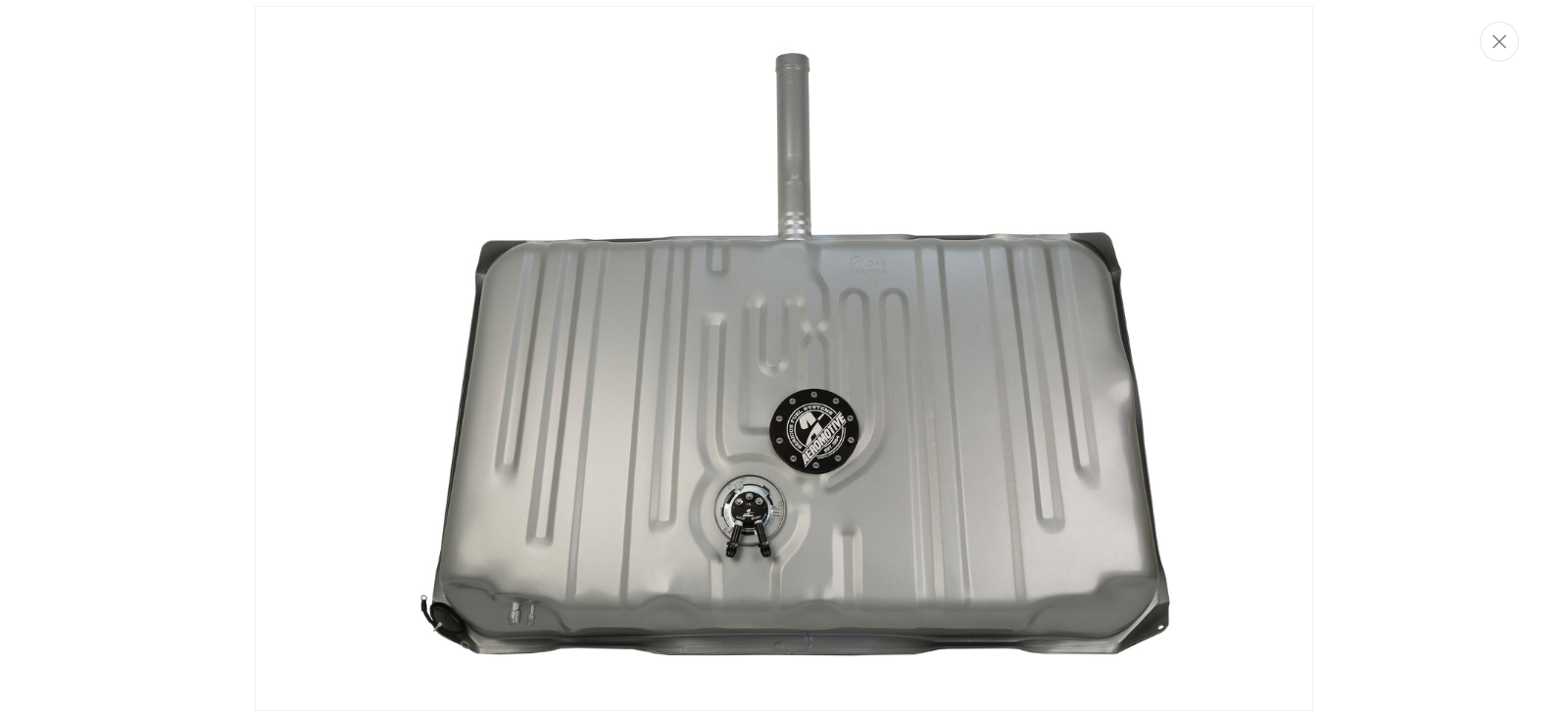
click at [1249, 393] on img "Media gallery" at bounding box center [784, 358] width 1059 height 705
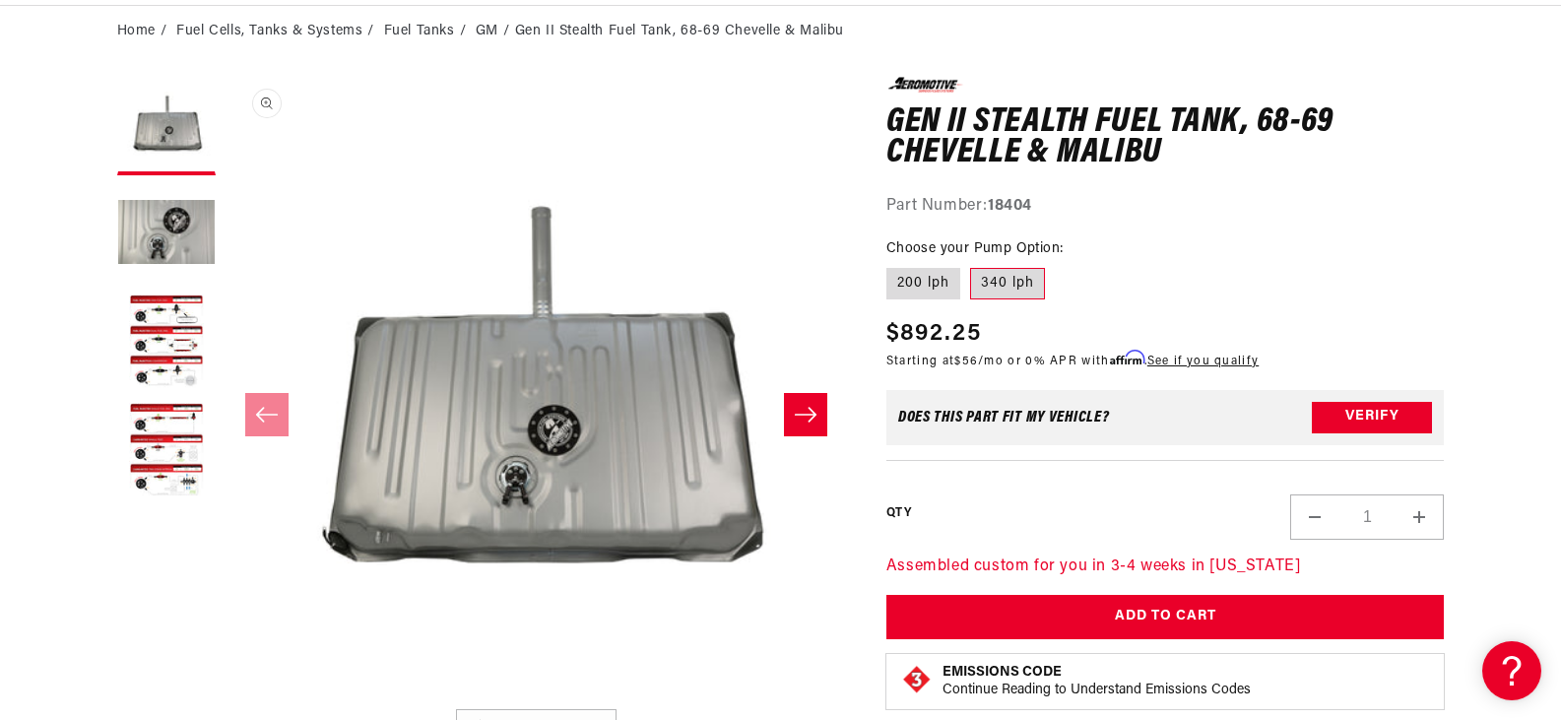
click at [226, 698] on button "Open media 1 in modal" at bounding box center [226, 698] width 0 height 0
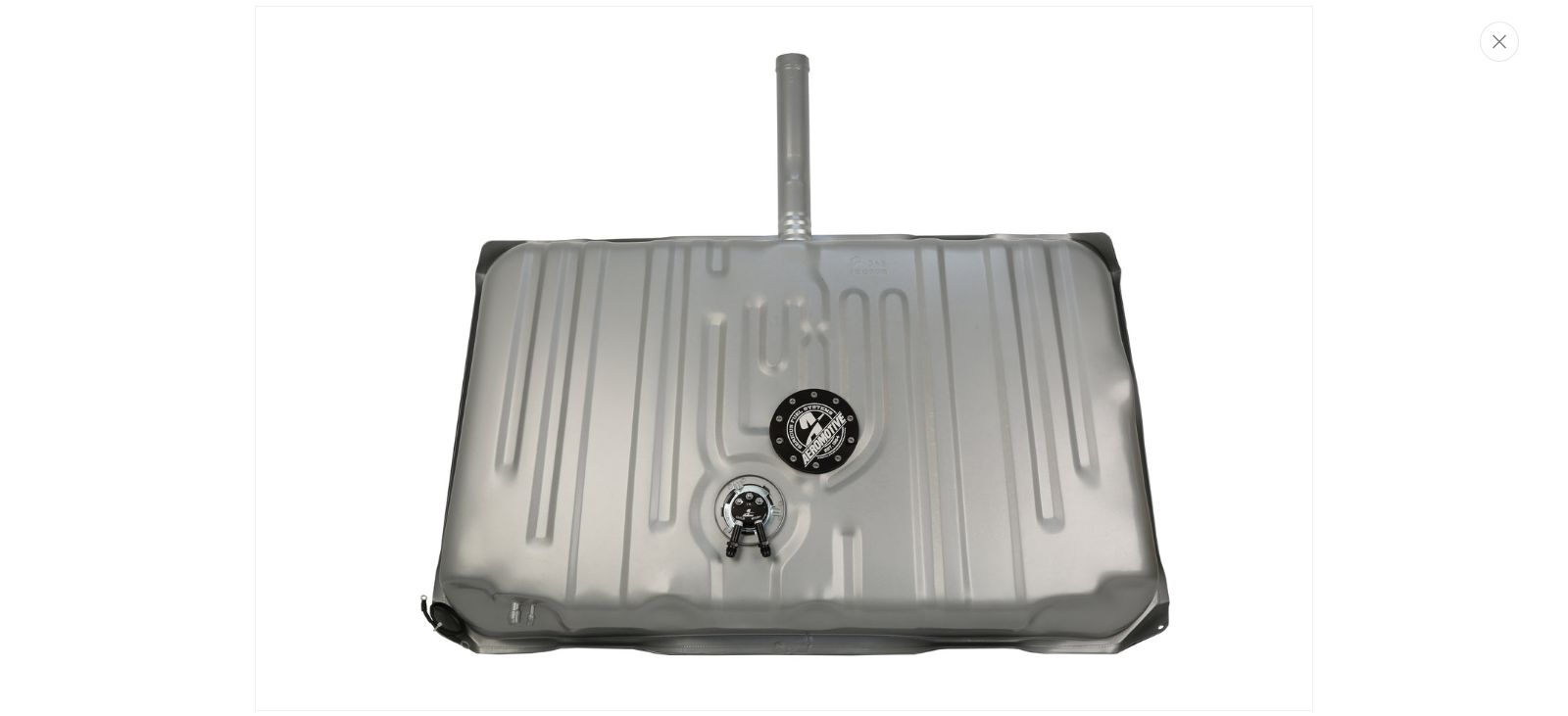
click at [802, 435] on img "Media gallery" at bounding box center [784, 358] width 1059 height 705
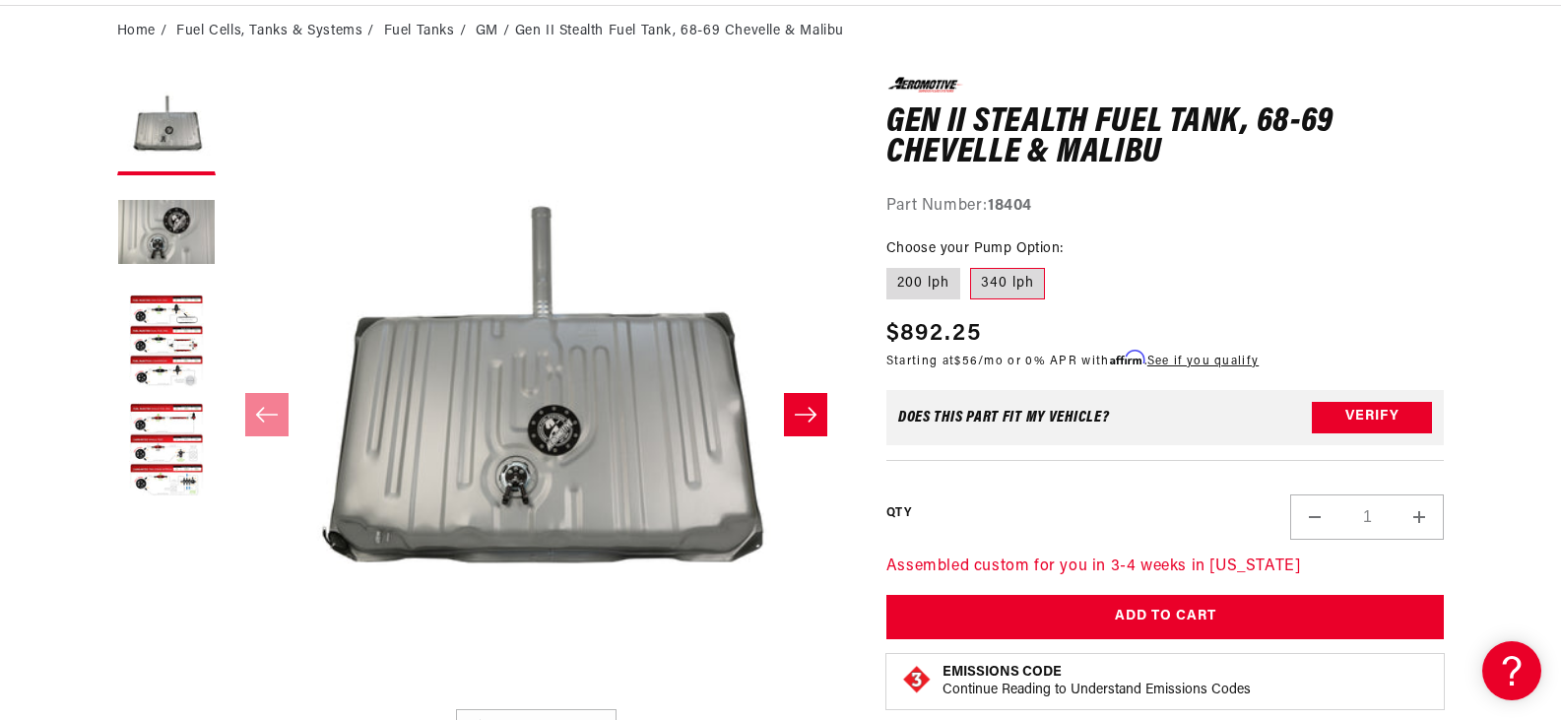
click at [226, 698] on button "Open media 1 in modal" at bounding box center [226, 698] width 0 height 0
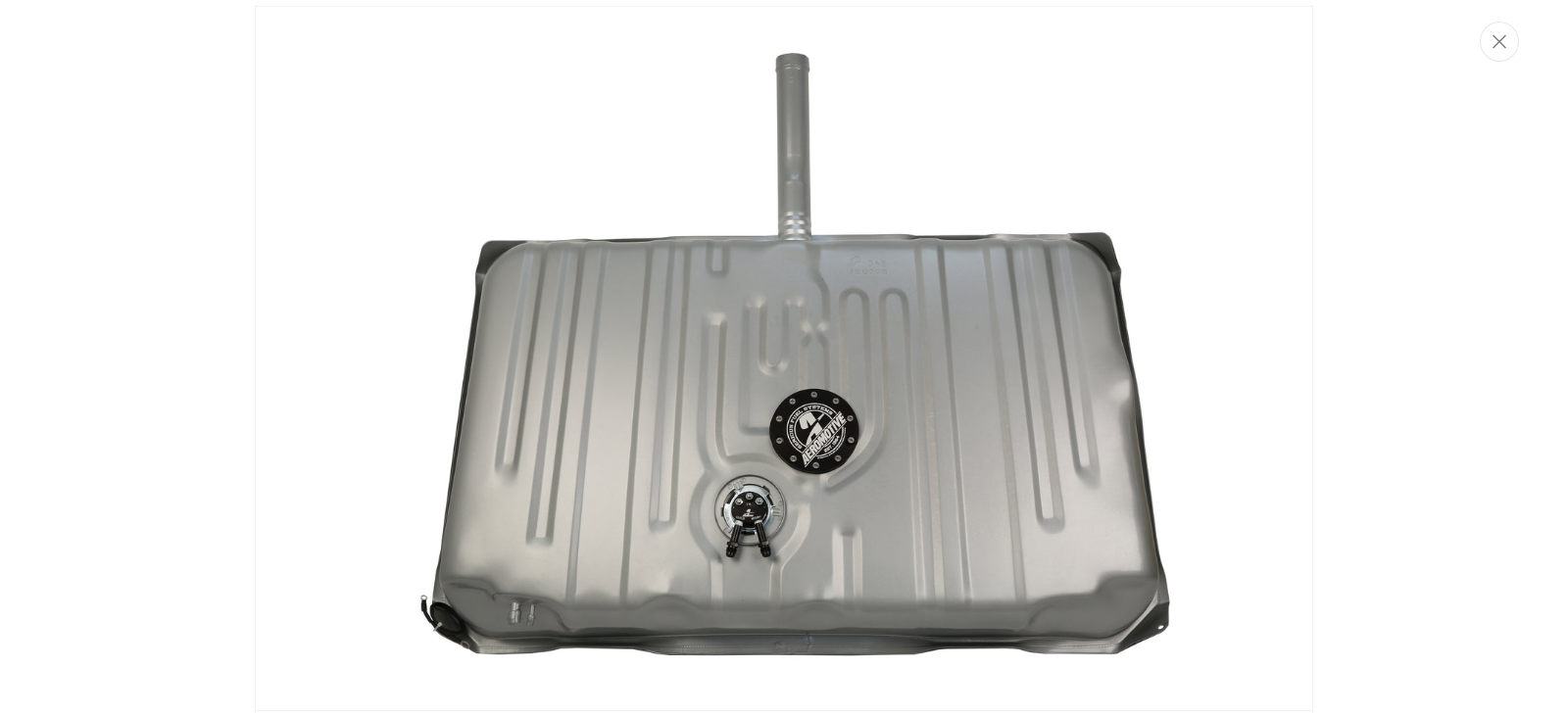
click at [825, 442] on img "Media gallery" at bounding box center [784, 358] width 1059 height 705
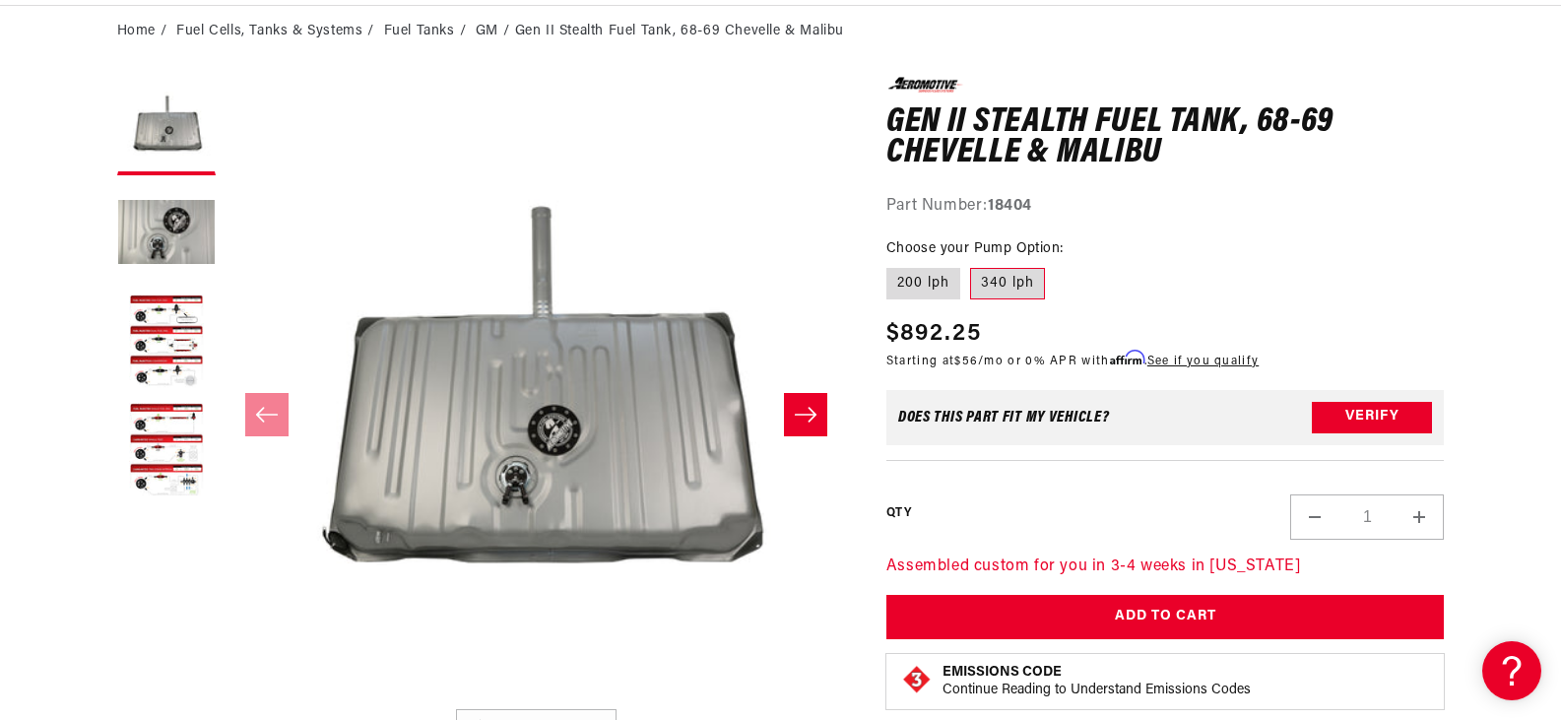
click at [1236, 227] on div "0.0 star rating Write a review Gen II Stealth Fuel Tank, 68-69 Chevelle & Malib…" at bounding box center [1165, 427] width 558 height 701
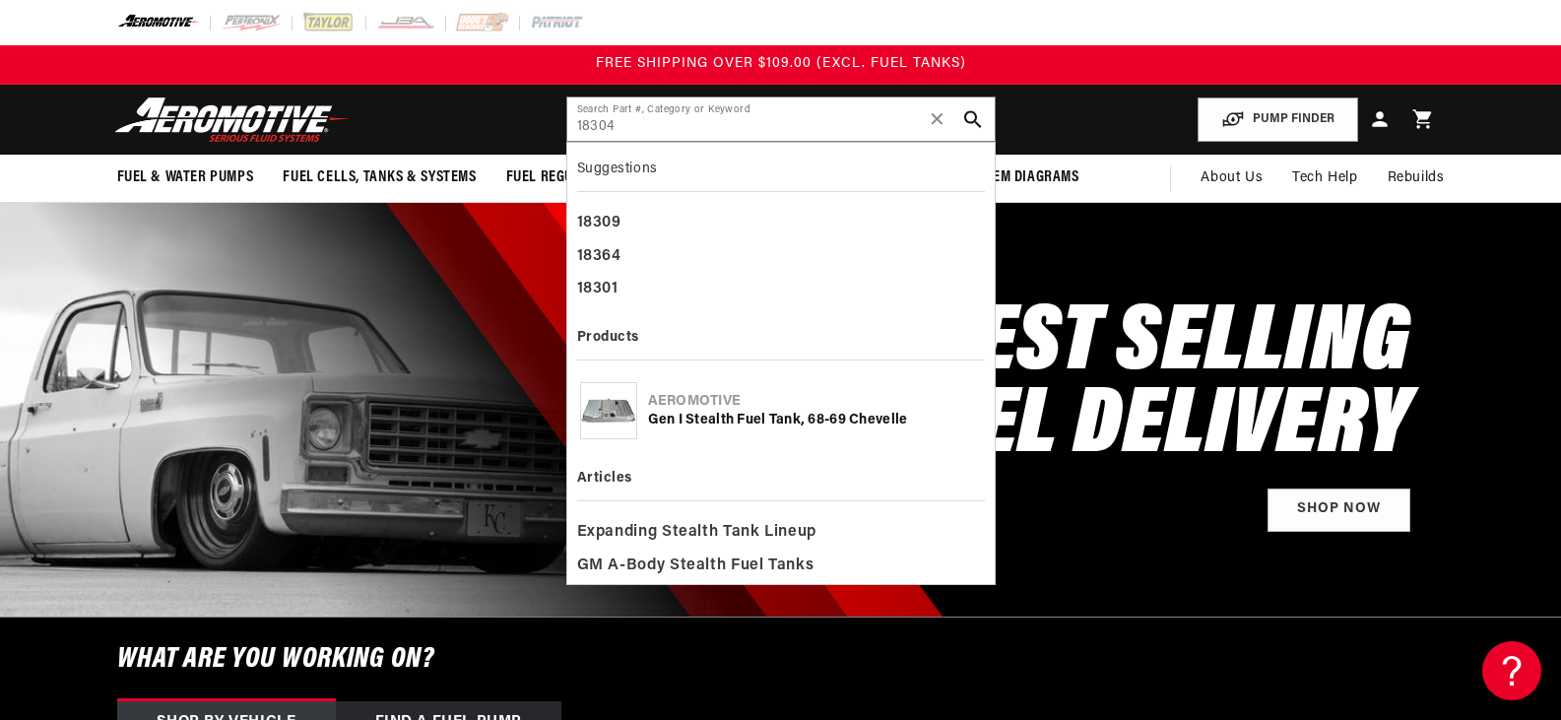
type input "18304"
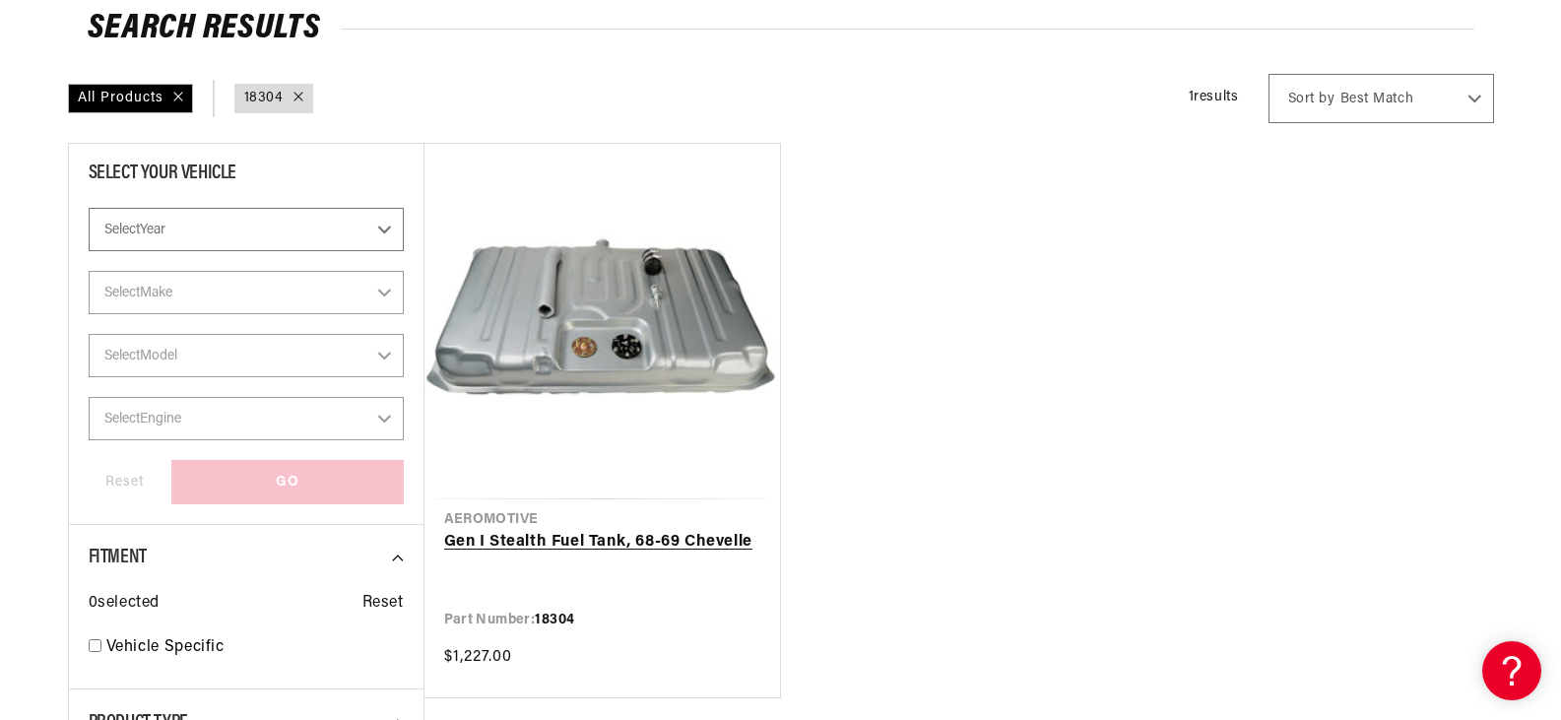
click at [638, 543] on link "Gen I Stealth Fuel Tank, 68-69 Chevelle" at bounding box center [602, 543] width 316 height 26
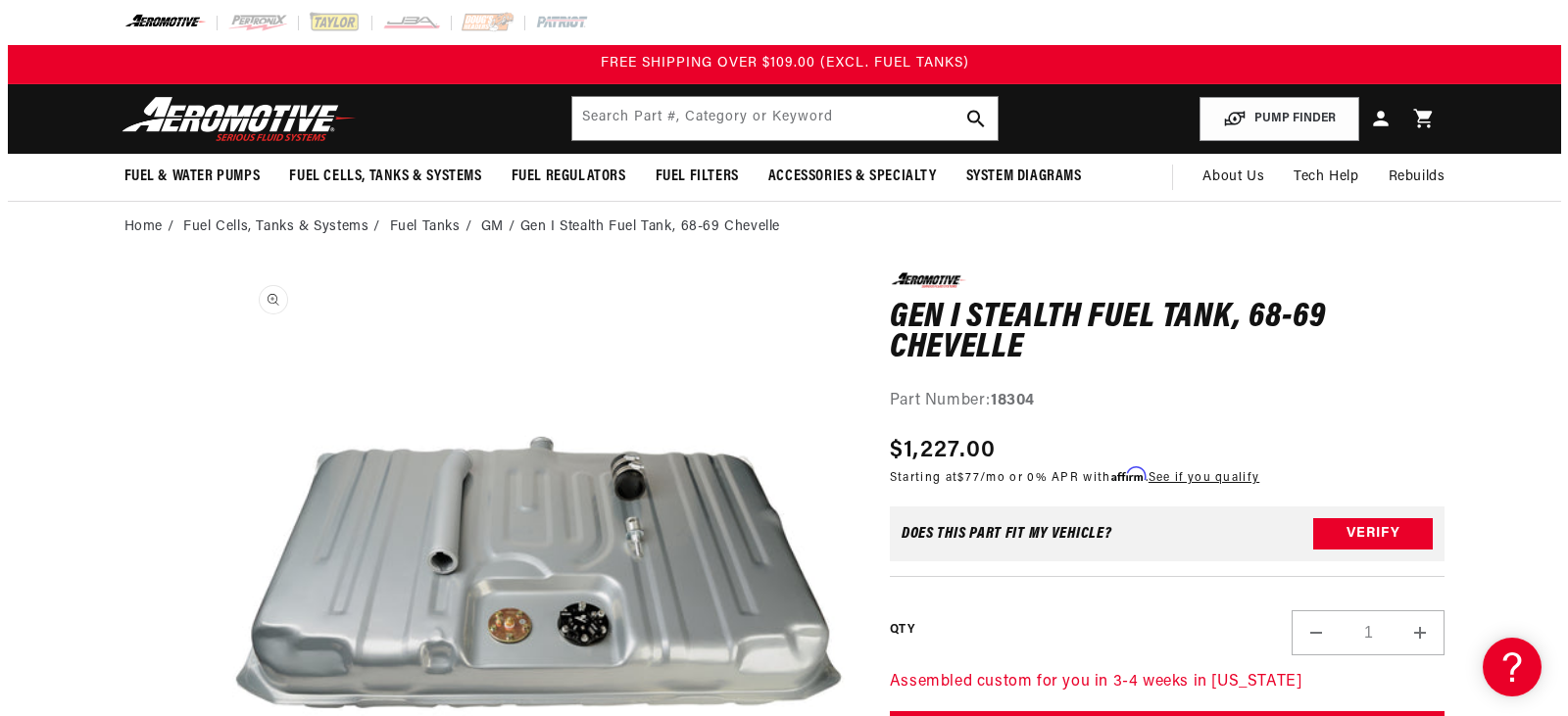
scroll to position [1, 0]
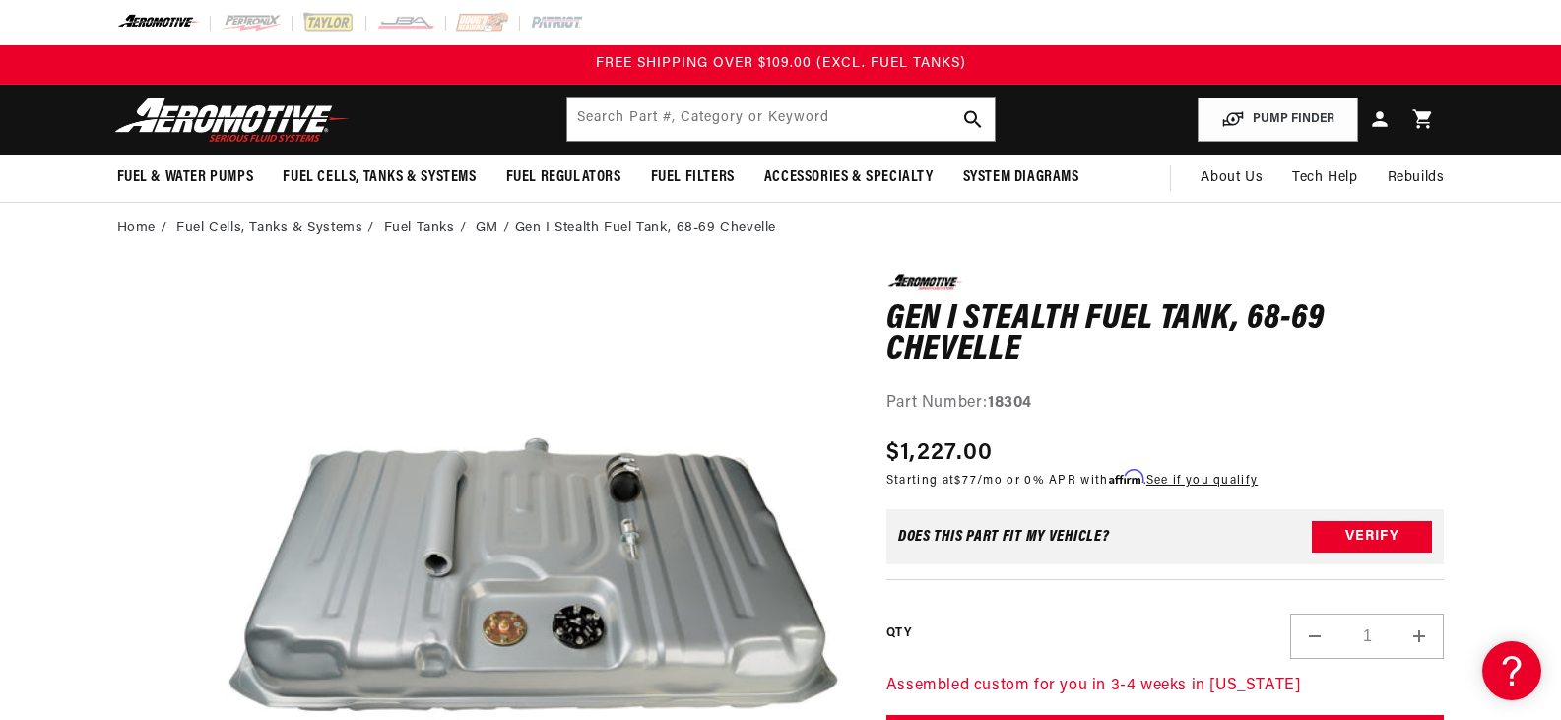
click at [1166, 406] on div "Part Number: 18304" at bounding box center [1165, 404] width 558 height 26
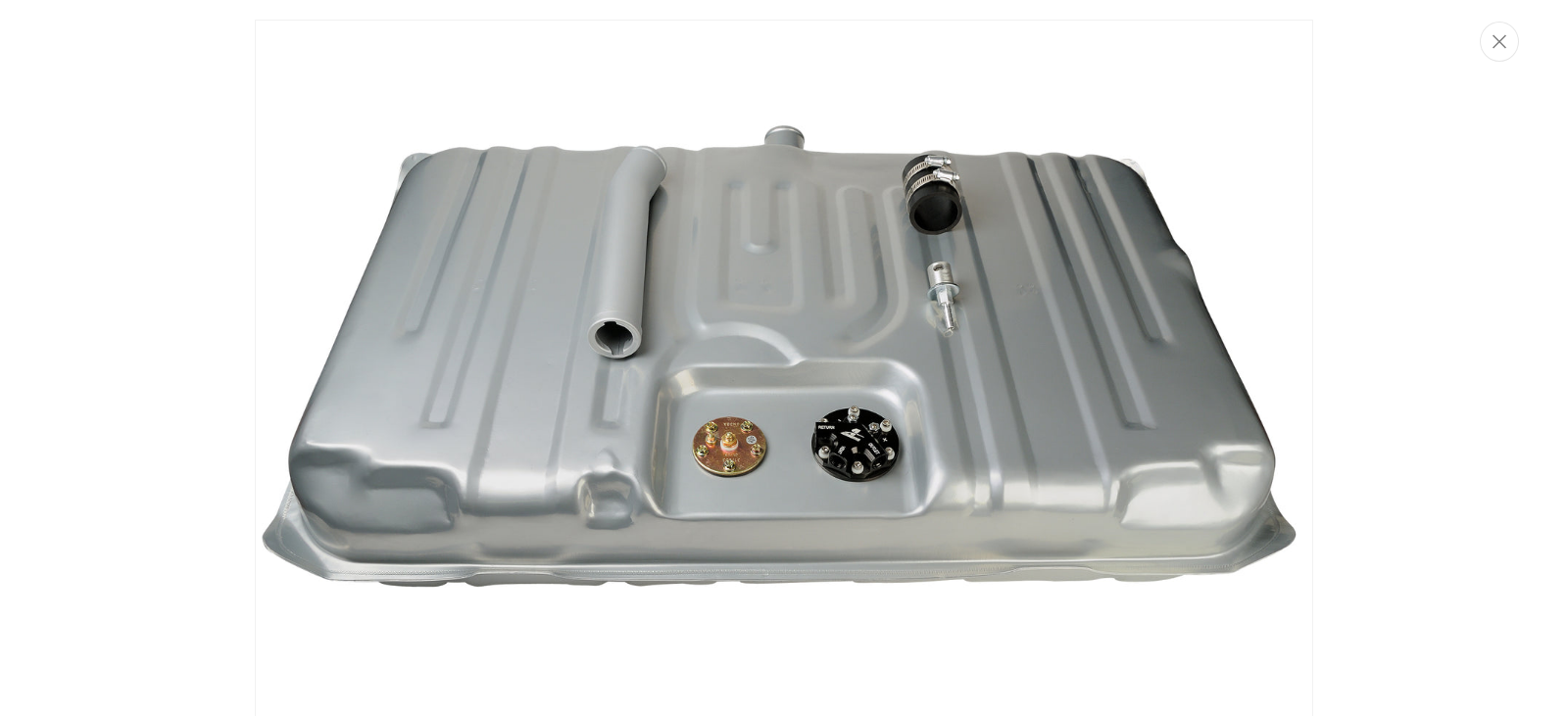
scroll to position [14, 0]
